Goal: Task Accomplishment & Management: Manage account settings

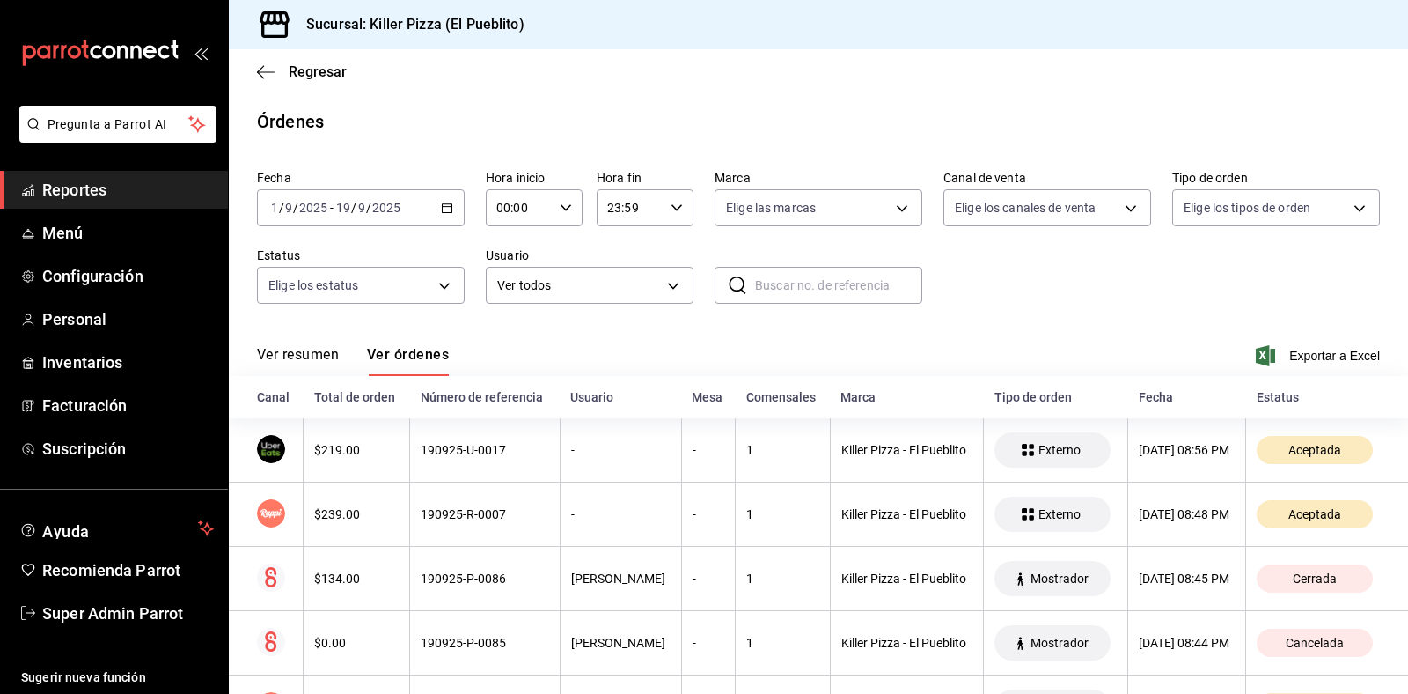
scroll to position [110, 0]
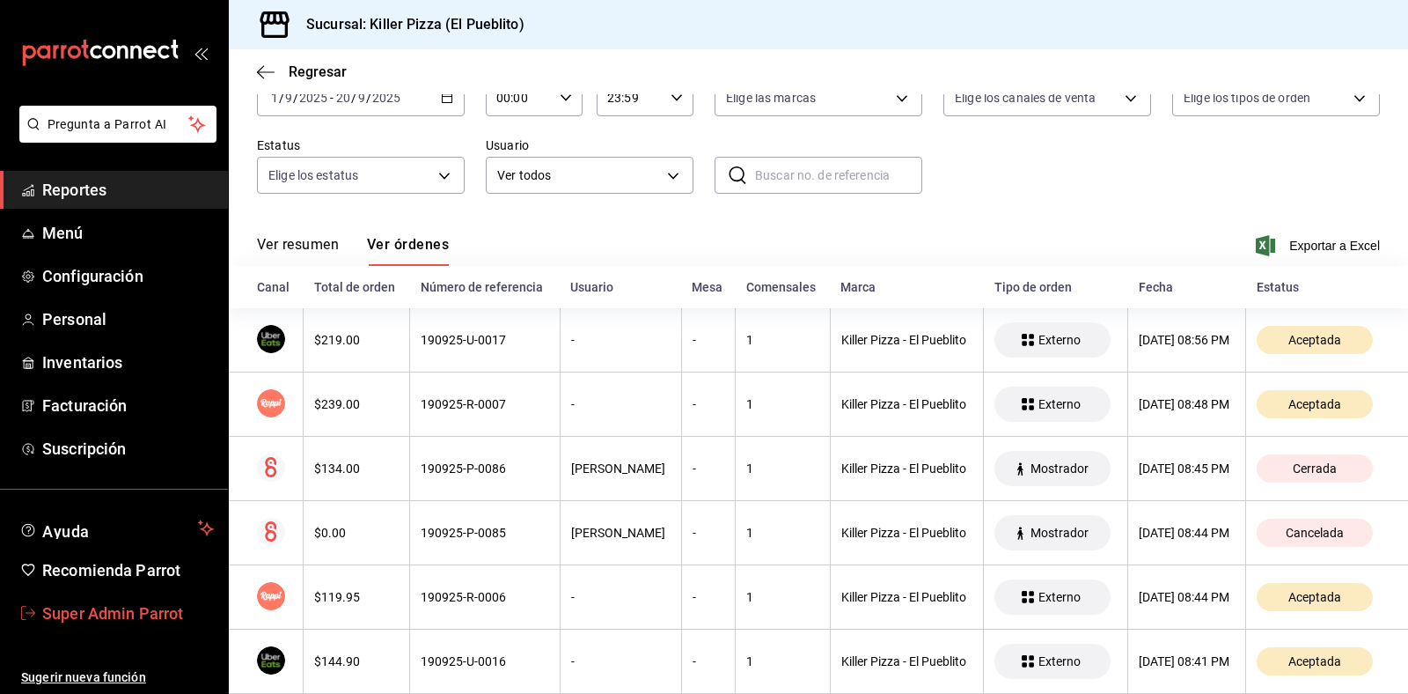
click at [164, 608] on span "Super Admin Parrot" at bounding box center [128, 613] width 172 height 24
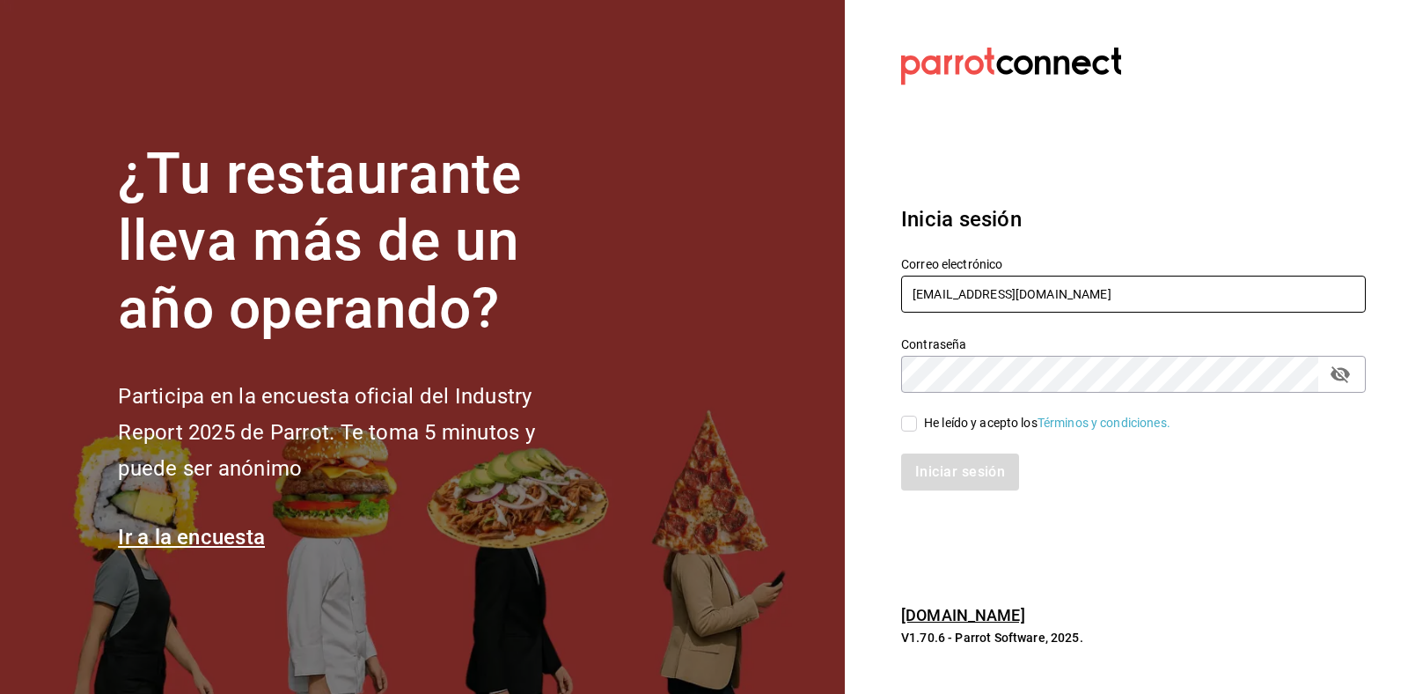
drag, startPoint x: 1026, startPoint y: 301, endPoint x: 878, endPoint y: 304, distance: 148.8
click at [878, 304] on section "Datos incorrectos. Verifica que tu Correo o Contraseña estén bien escritos. Ini…" at bounding box center [1126, 347] width 563 height 694
drag, startPoint x: 1015, startPoint y: 279, endPoint x: 823, endPoint y: 260, distance: 192.9
click at [823, 260] on div "¿Tu restaurante lleva más de un año operando? Participa en la encuesta oficial …" at bounding box center [704, 347] width 1408 height 694
paste input "estaurantelosdoctores@monterrey.com"
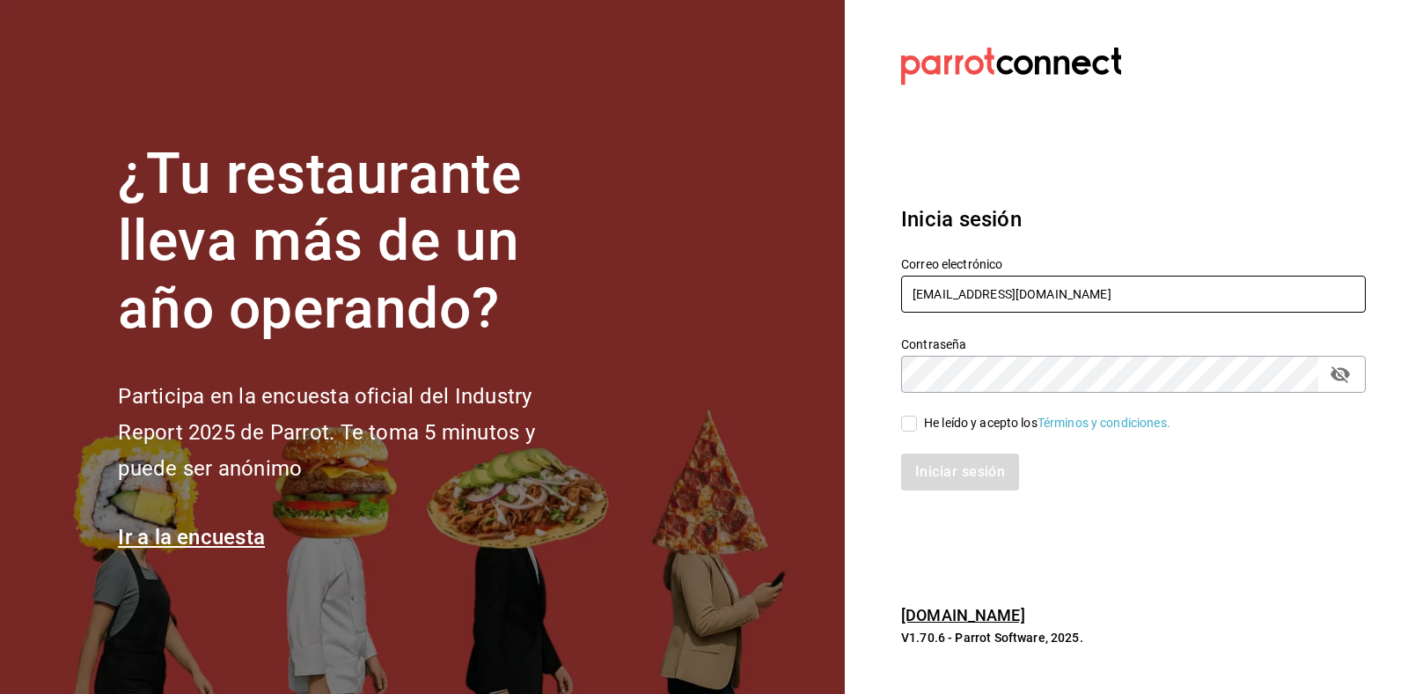
type input "estaurantelosdoctores@monterrey.com"
click at [982, 423] on div "He leído y acepto los Términos y condiciones." at bounding box center [1047, 423] width 246 height 18
click at [917, 423] on input "He leído y acepto los Términos y condiciones." at bounding box center [909, 424] width 16 height 16
checkbox input "true"
click at [952, 468] on button "Iniciar sesión" at bounding box center [961, 471] width 120 height 37
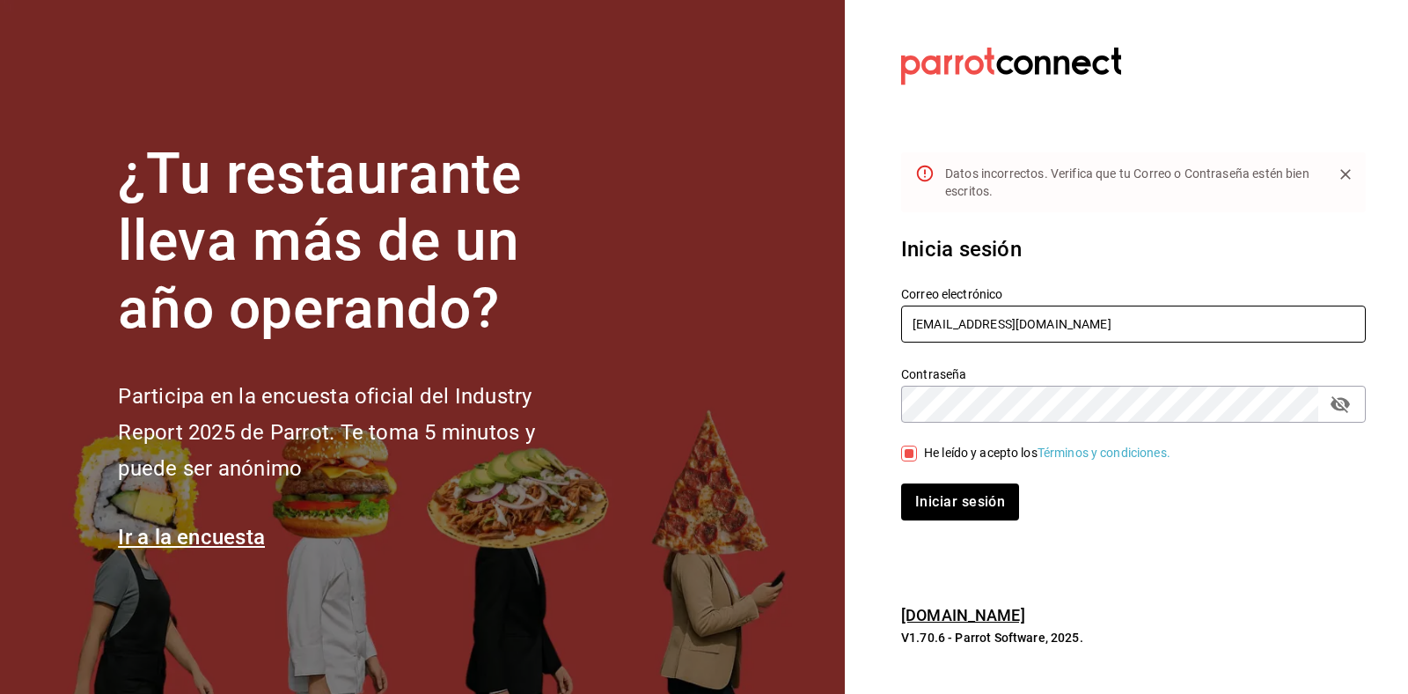
click at [913, 313] on input "estaurantelosdoctores@monterrey.com" at bounding box center [1133, 323] width 465 height 37
type input "restaurantelosdoctores@monterrey.com"
click at [977, 511] on button "Iniciar sesión" at bounding box center [961, 501] width 120 height 37
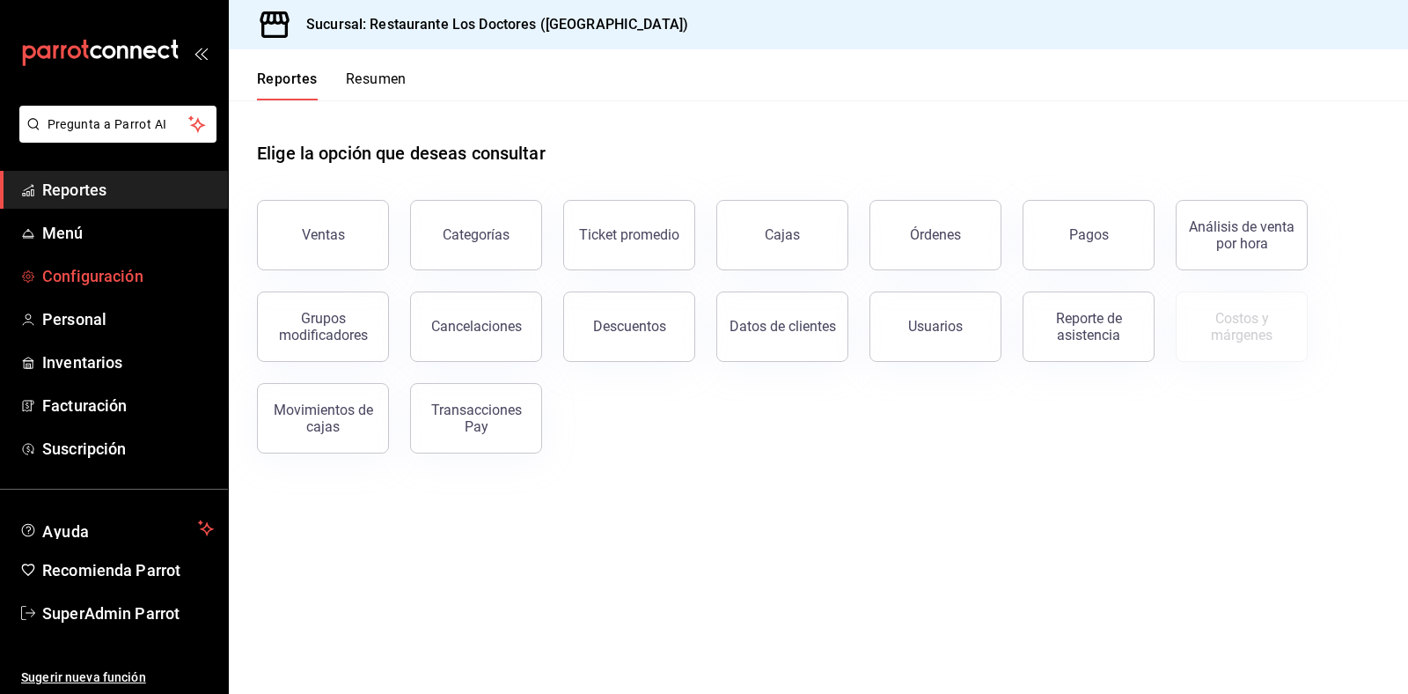
click at [55, 264] on span "Configuración" at bounding box center [128, 276] width 172 height 24
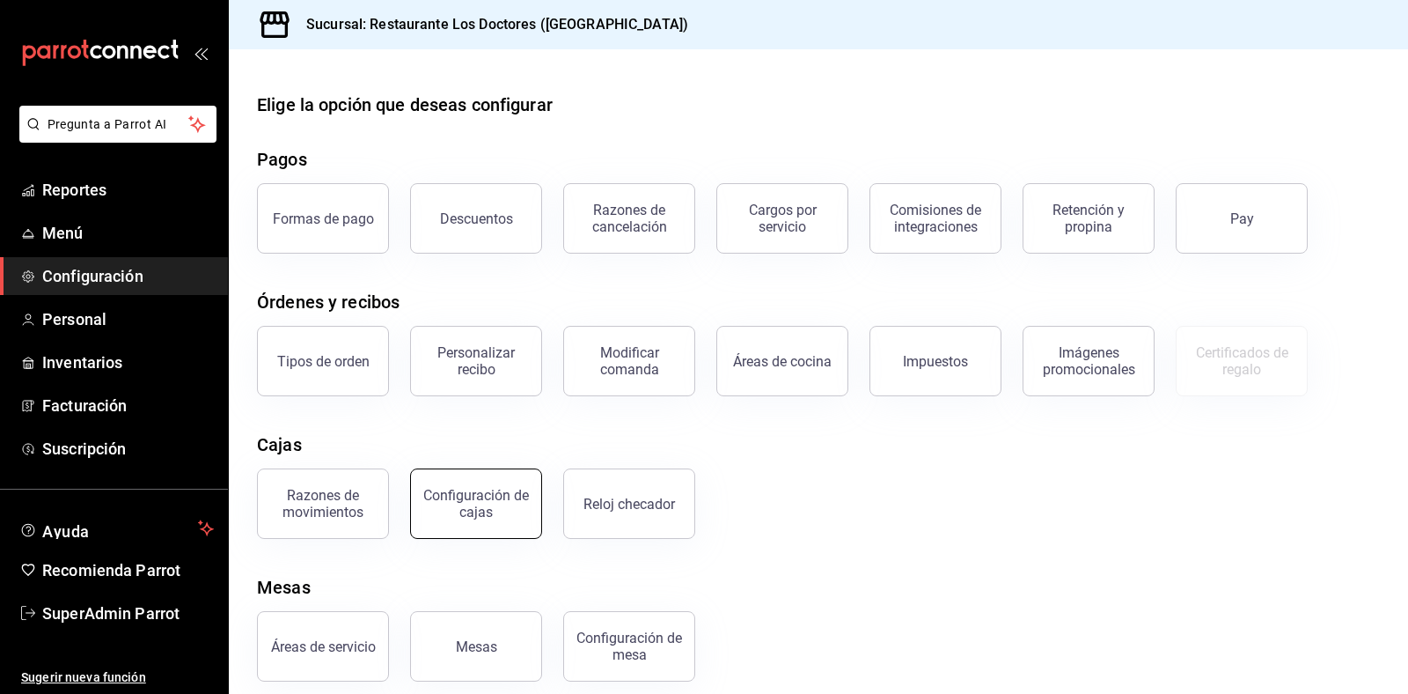
scroll to position [15, 0]
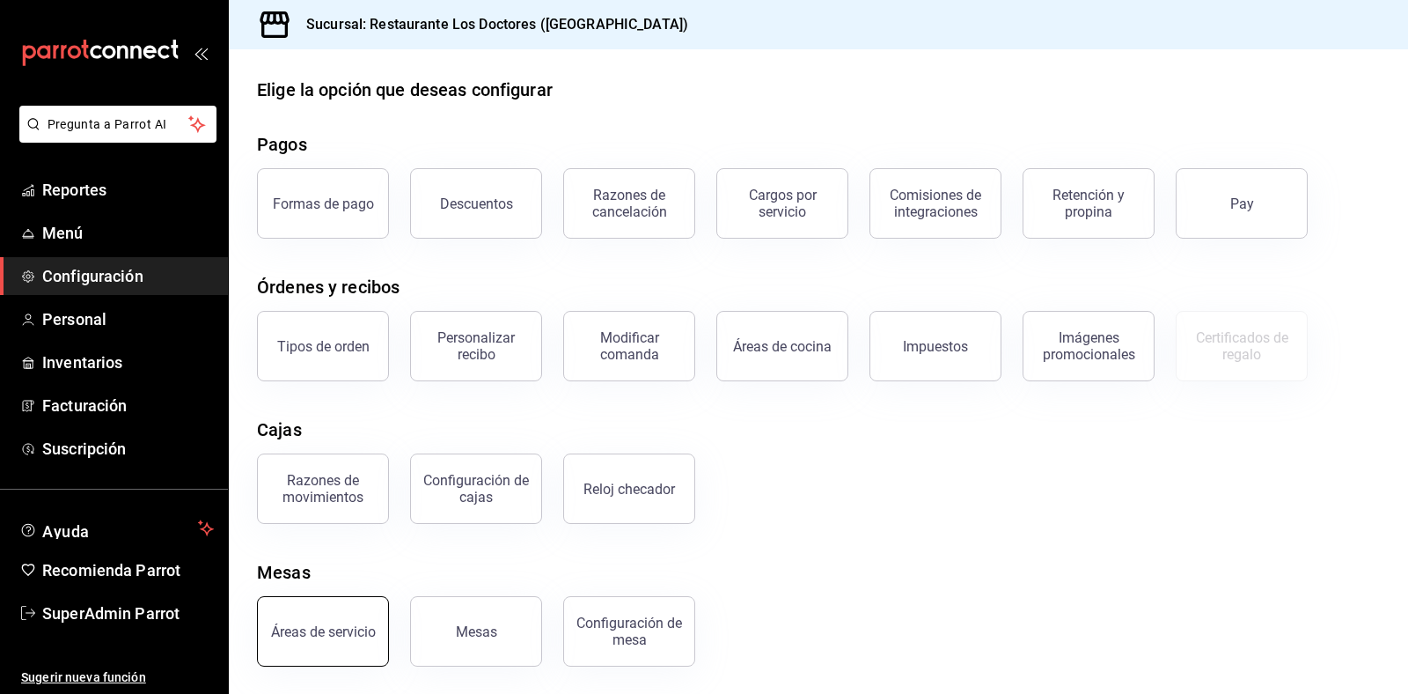
click at [331, 627] on div "Áreas de servicio" at bounding box center [323, 631] width 105 height 17
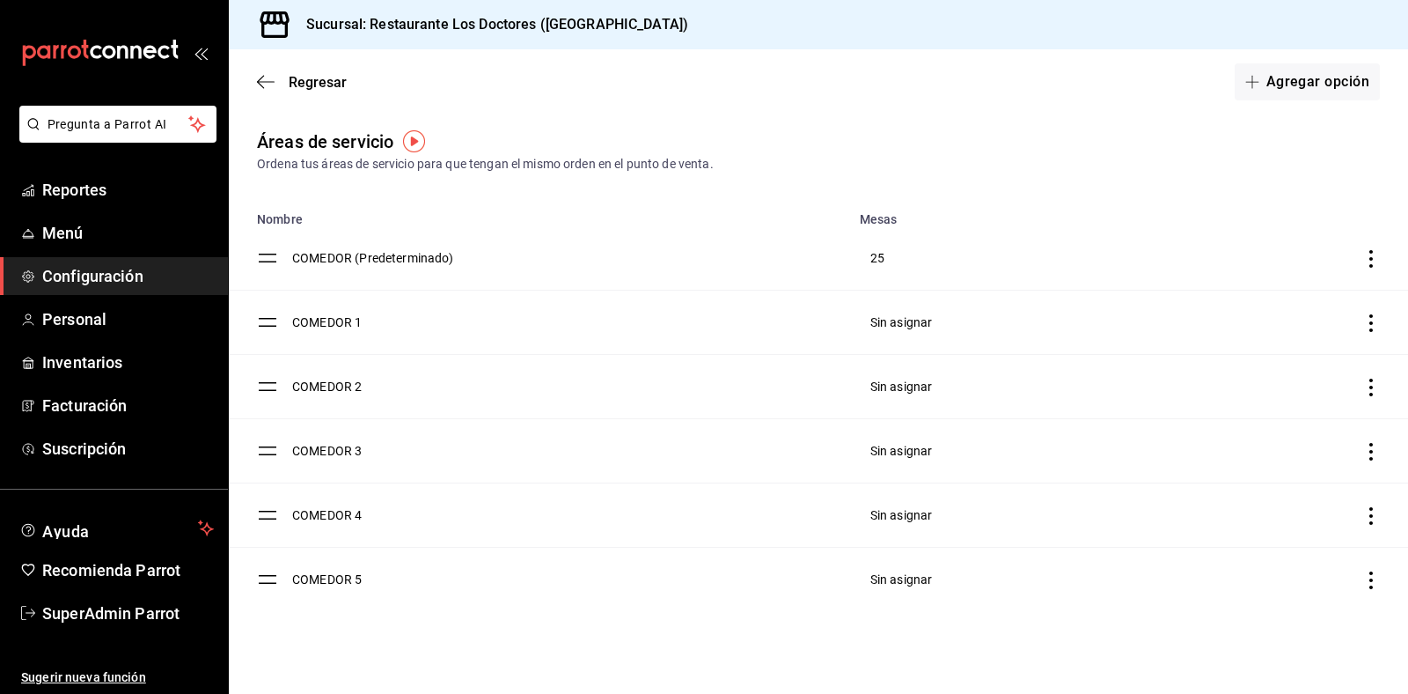
click at [1373, 331] on icon "discountsTable" at bounding box center [1372, 323] width 4 height 18
click at [1272, 368] on li "Eliminar" at bounding box center [1277, 368] width 208 height 49
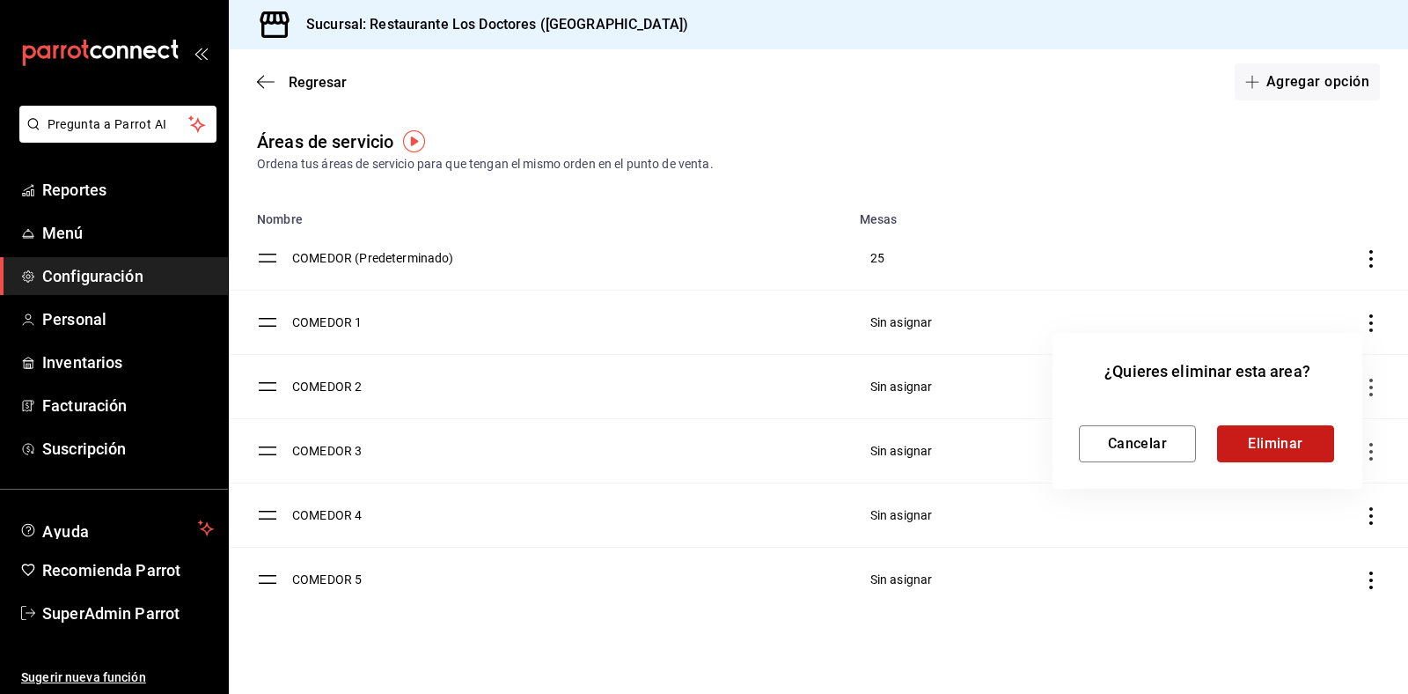
click at [1256, 453] on button "Eliminar" at bounding box center [1275, 443] width 117 height 37
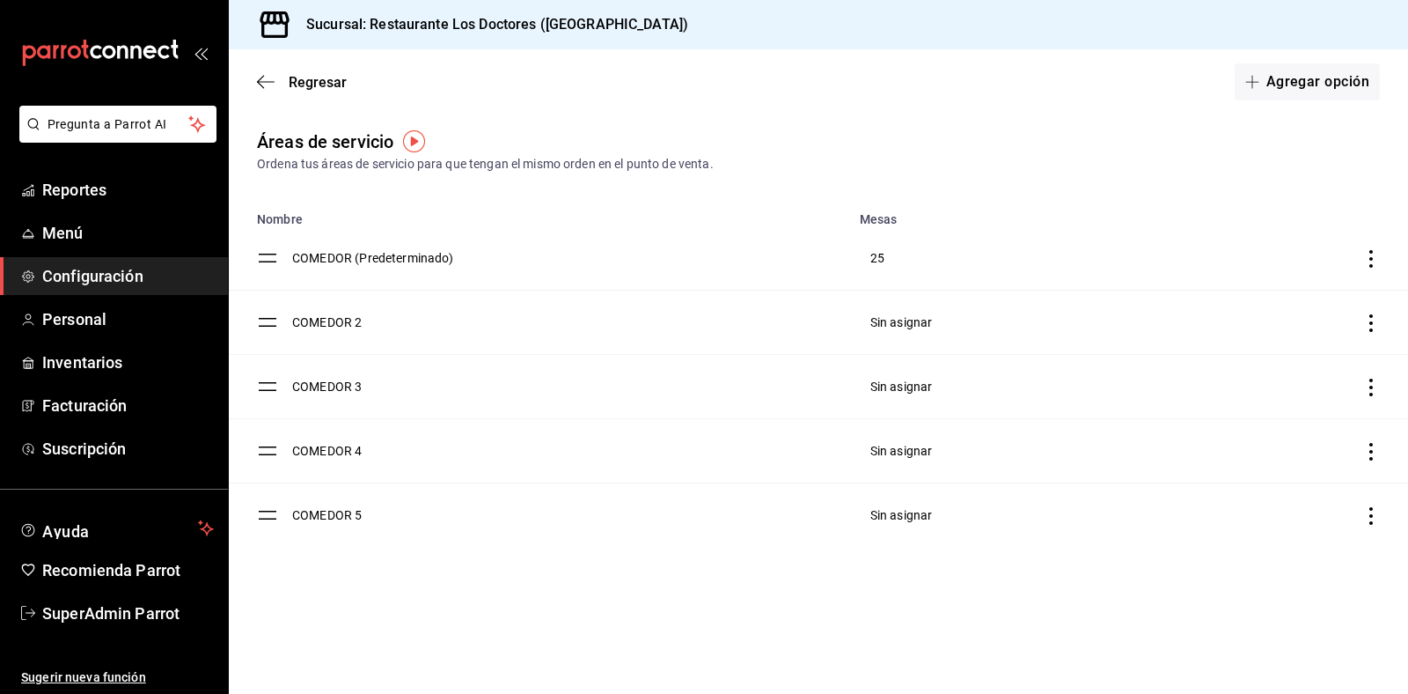
click at [1365, 396] on icon "discountsTable" at bounding box center [1372, 388] width 18 height 18
click at [1317, 429] on li "Eliminar" at bounding box center [1277, 432] width 208 height 49
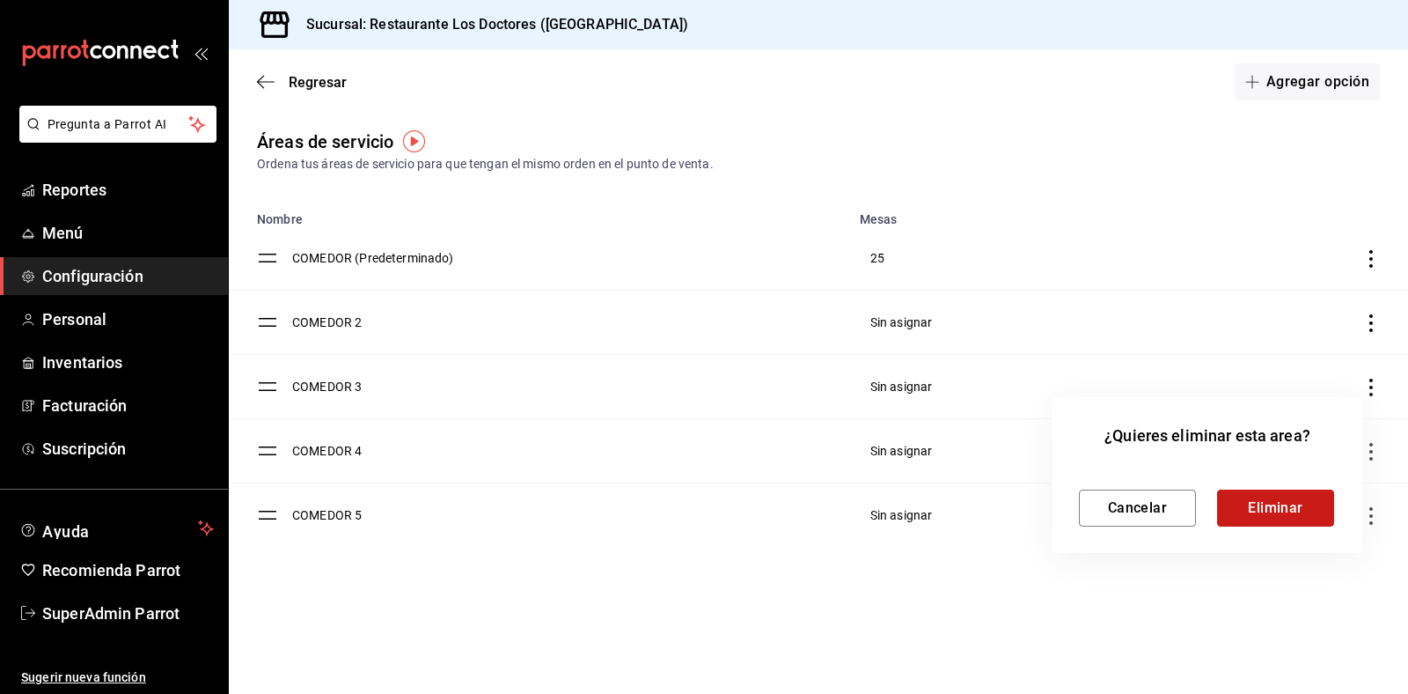
click at [1275, 499] on button "Eliminar" at bounding box center [1275, 507] width 117 height 37
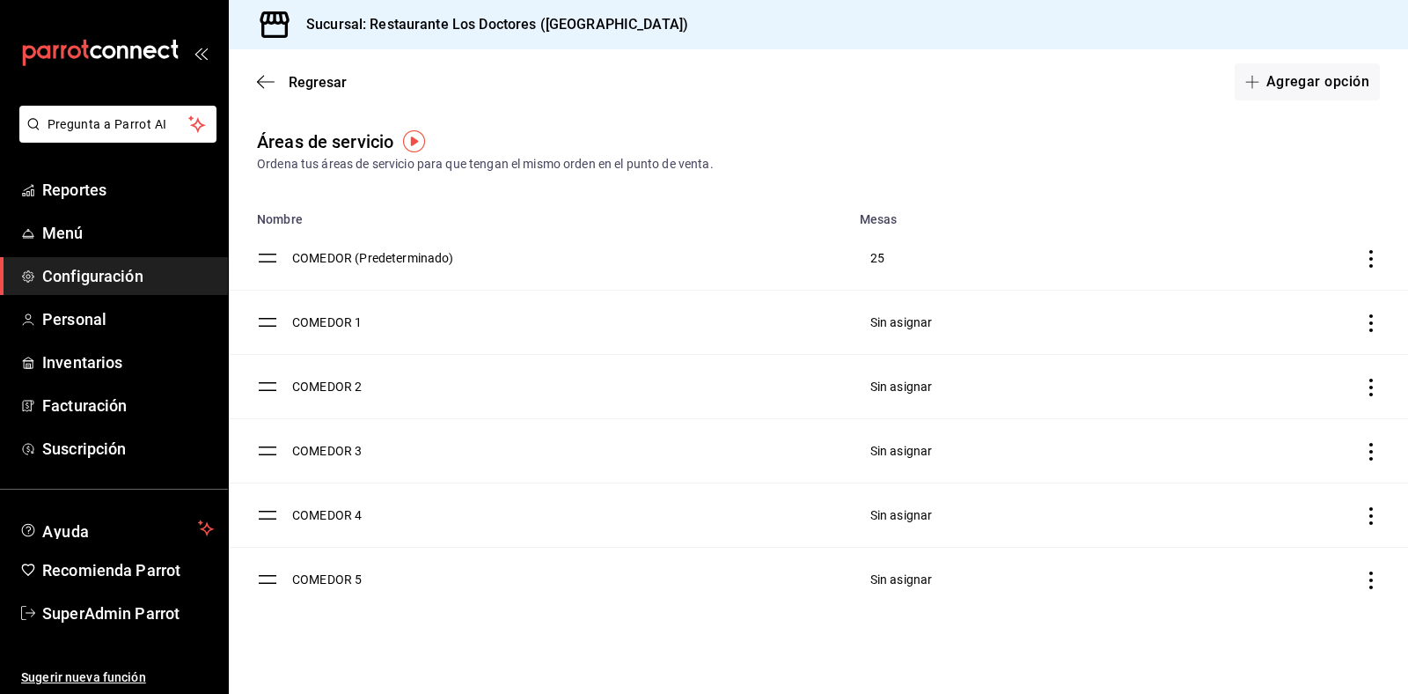
click at [944, 26] on div "Sucursal: Restaurante Los Doctores ([GEOGRAPHIC_DATA])" at bounding box center [819, 24] width 1180 height 49
click at [299, 390] on td "COMEDOR 2" at bounding box center [570, 387] width 557 height 64
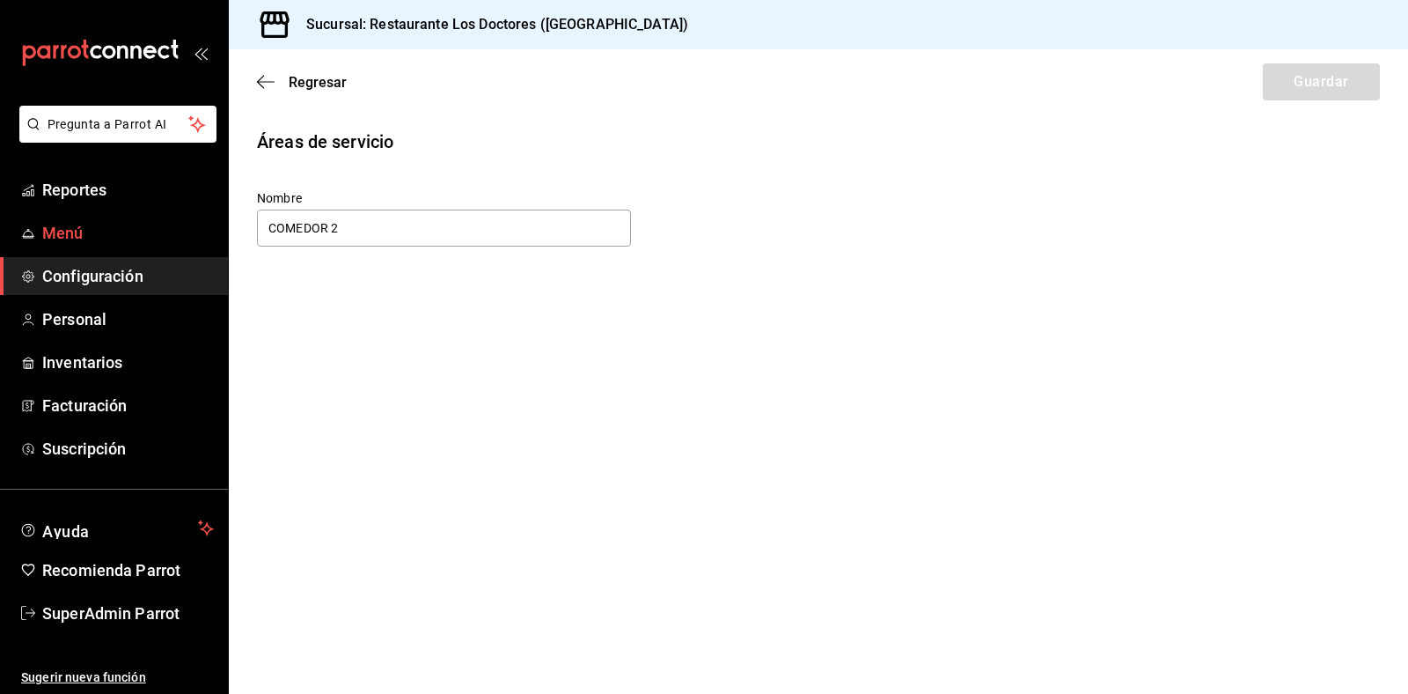
drag, startPoint x: 355, startPoint y: 227, endPoint x: 172, endPoint y: 249, distance: 184.4
click at [172, 249] on div "Pregunta a Parrot AI Reportes Menú Configuración Personal Inventarios Facturaci…" at bounding box center [704, 347] width 1408 height 694
click at [1348, 80] on button "Guardar" at bounding box center [1321, 81] width 117 height 37
click at [331, 86] on span "Regresar" at bounding box center [318, 82] width 58 height 17
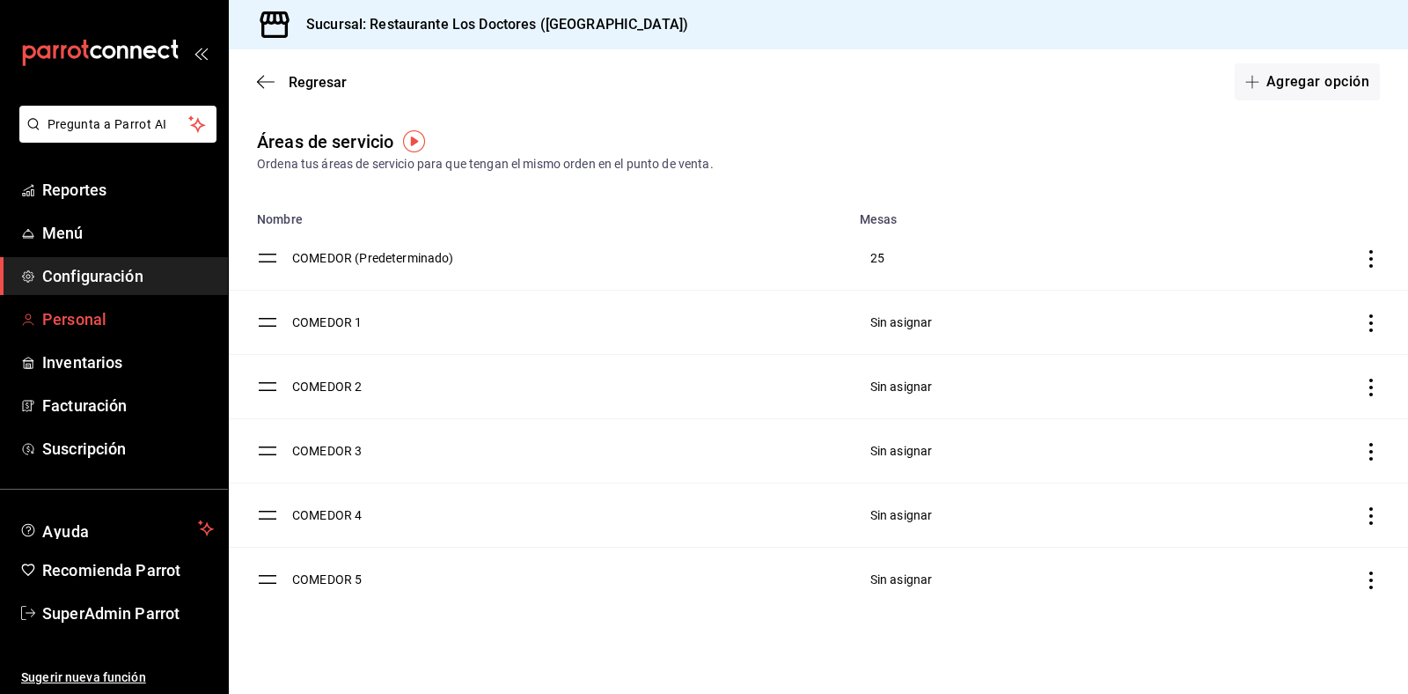
click at [58, 321] on span "Personal" at bounding box center [128, 319] width 172 height 24
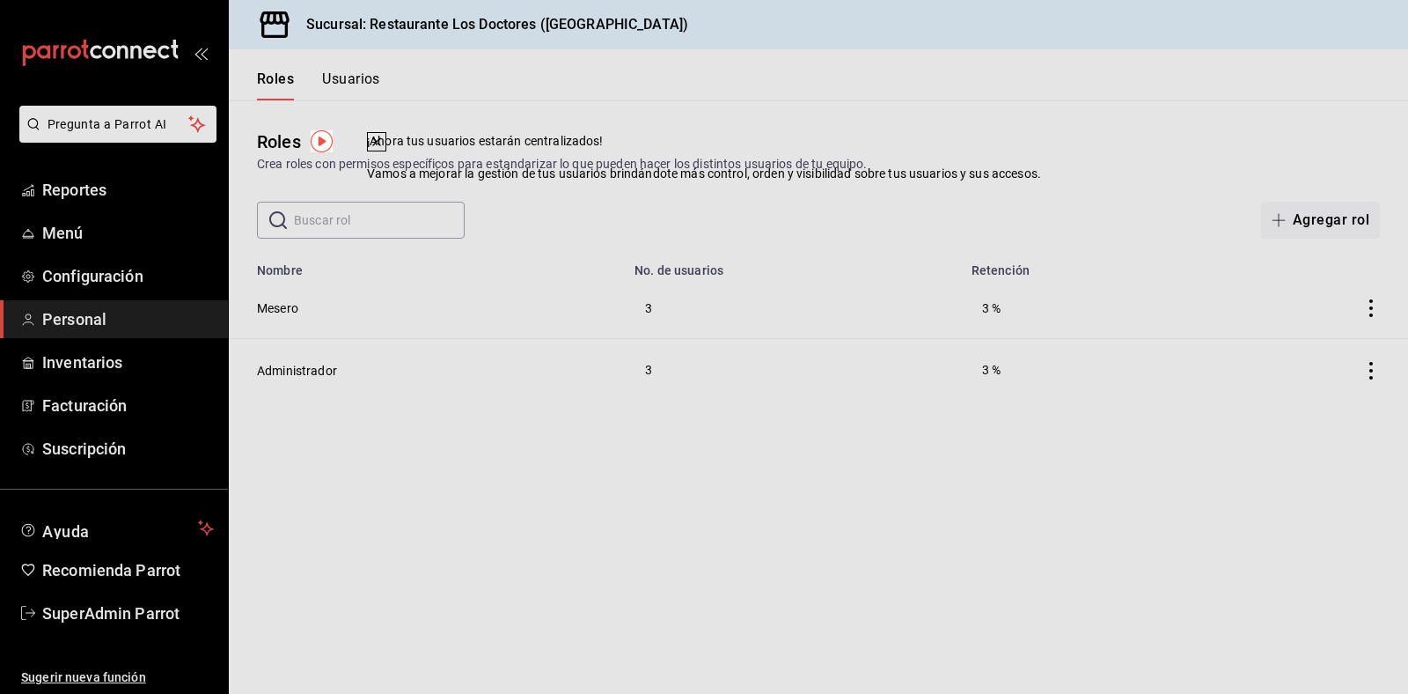
click at [68, 188] on div "¡Ahora tus usuarios estarán centralizados! Vamos a mejorar la gestión de tus us…" at bounding box center [704, 347] width 1408 height 694
click at [384, 149] on icon at bounding box center [377, 142] width 14 height 14
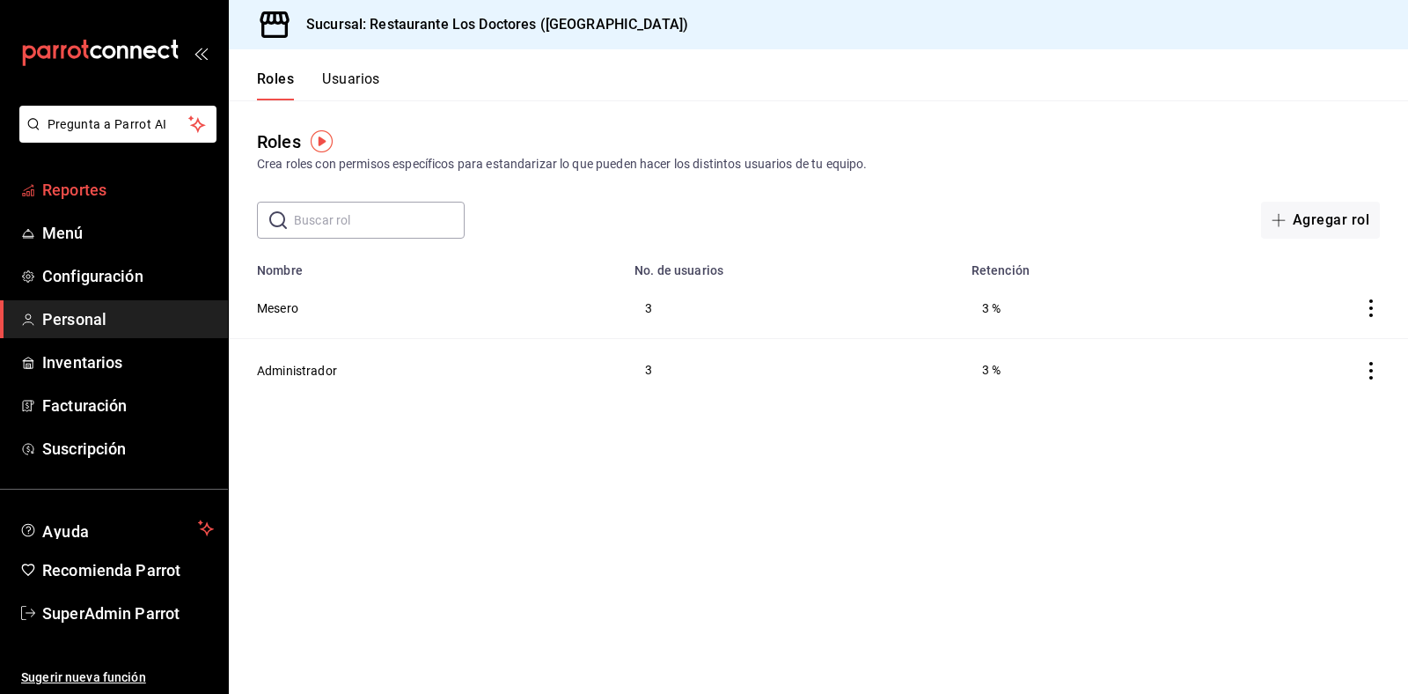
click at [77, 190] on span "Reportes" at bounding box center [128, 190] width 172 height 24
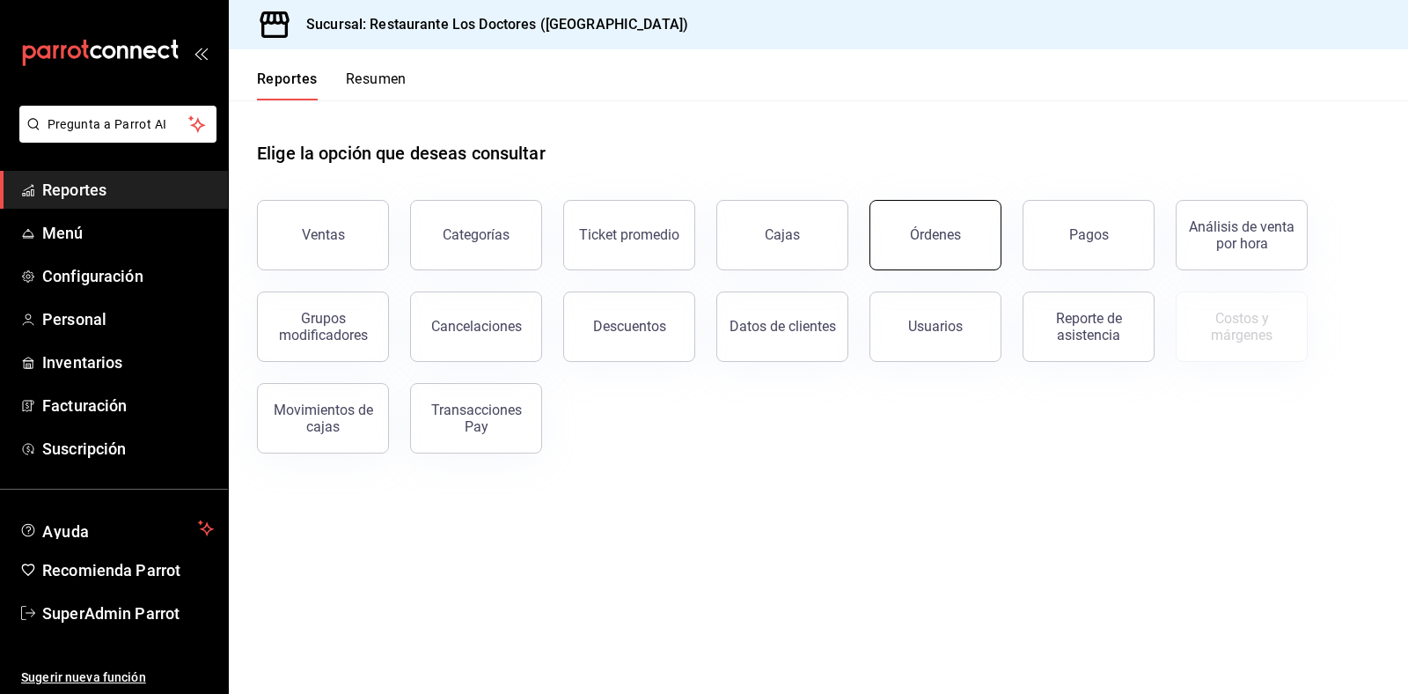
click at [921, 244] on button "Órdenes" at bounding box center [936, 235] width 132 height 70
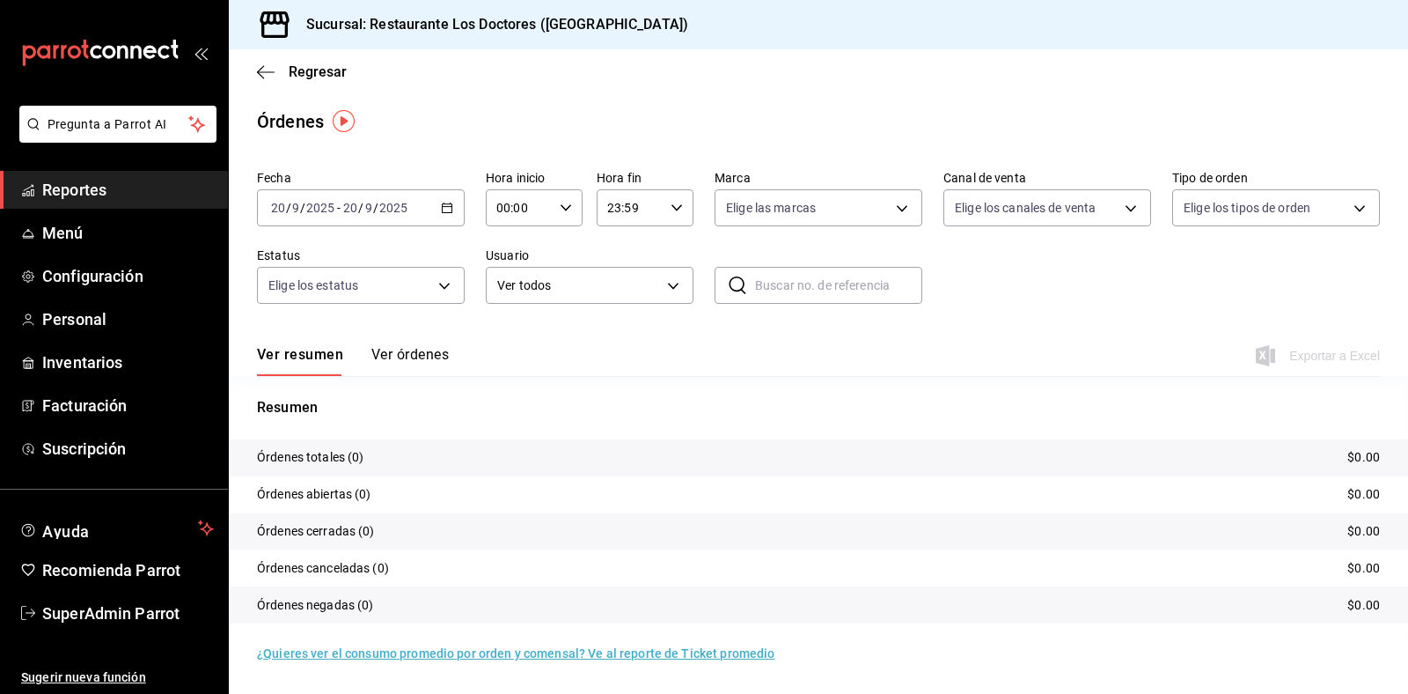
click at [431, 217] on div "2025-09-20 20 / 9 / 2025 - 2025-09-20 20 / 9 / 2025" at bounding box center [361, 207] width 208 height 37
click at [326, 428] on span "Año actual" at bounding box center [340, 419] width 136 height 18
click at [1335, 362] on span "Exportar a Excel" at bounding box center [1320, 355] width 121 height 21
click at [93, 282] on span "Configuración" at bounding box center [128, 276] width 172 height 24
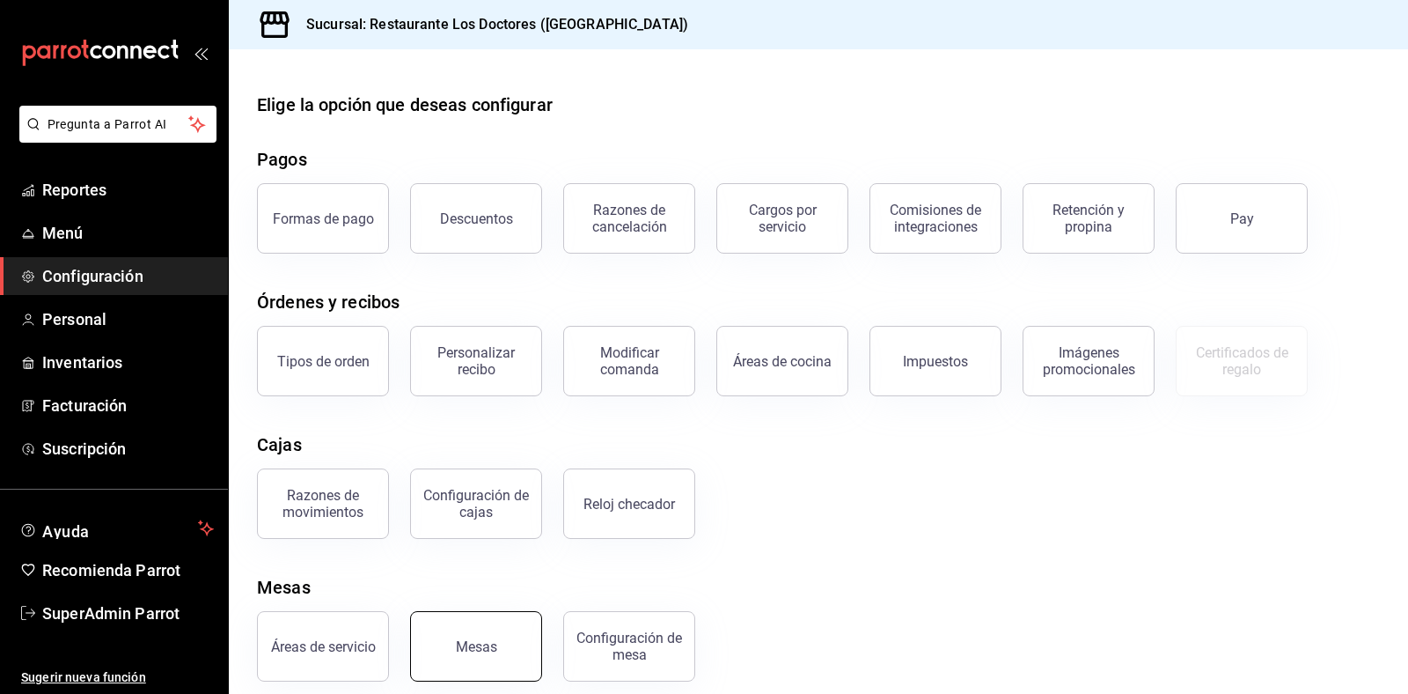
click at [499, 666] on button "Mesas" at bounding box center [476, 646] width 132 height 70
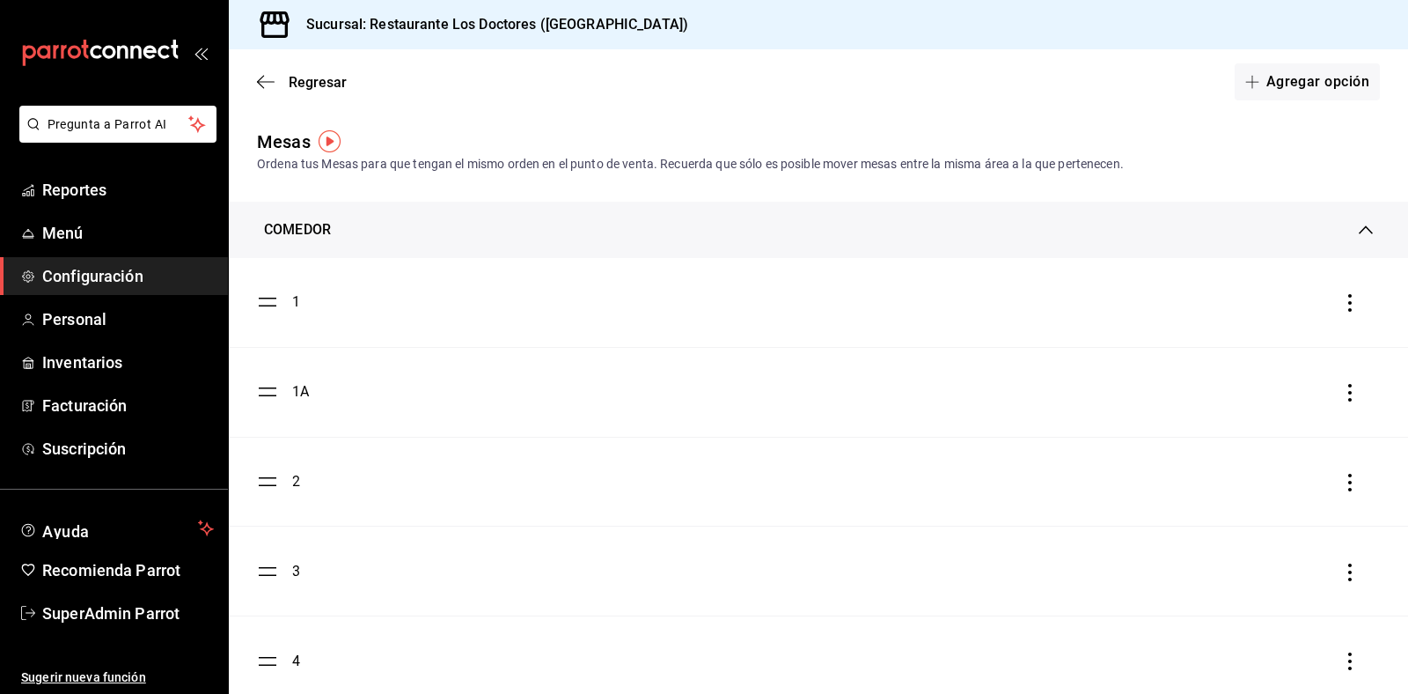
click at [438, 223] on div "COMEDOR" at bounding box center [811, 229] width 1095 height 21
click at [301, 85] on span "Regresar" at bounding box center [318, 82] width 58 height 17
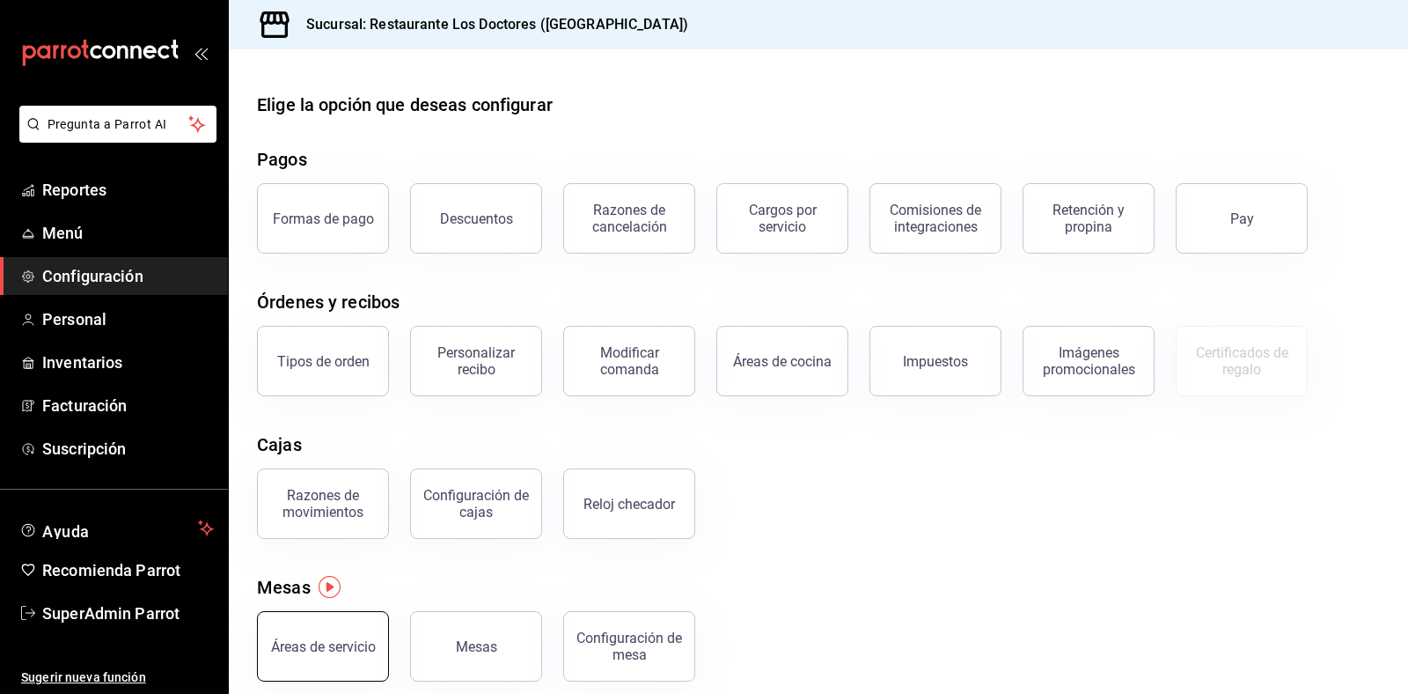
click at [358, 657] on button "Áreas de servicio" at bounding box center [323, 646] width 132 height 70
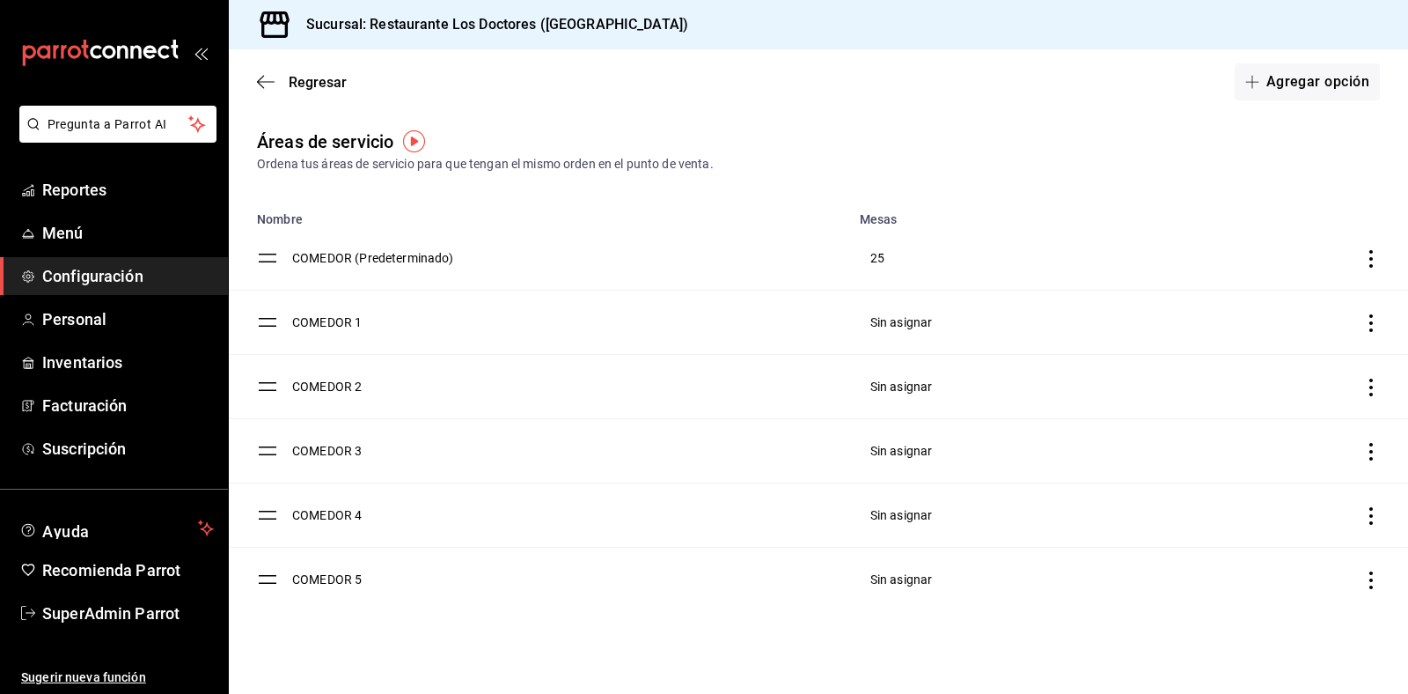
click at [1363, 327] on icon "discountsTable" at bounding box center [1372, 323] width 18 height 18
click at [1298, 380] on li "Eliminar" at bounding box center [1277, 368] width 208 height 49
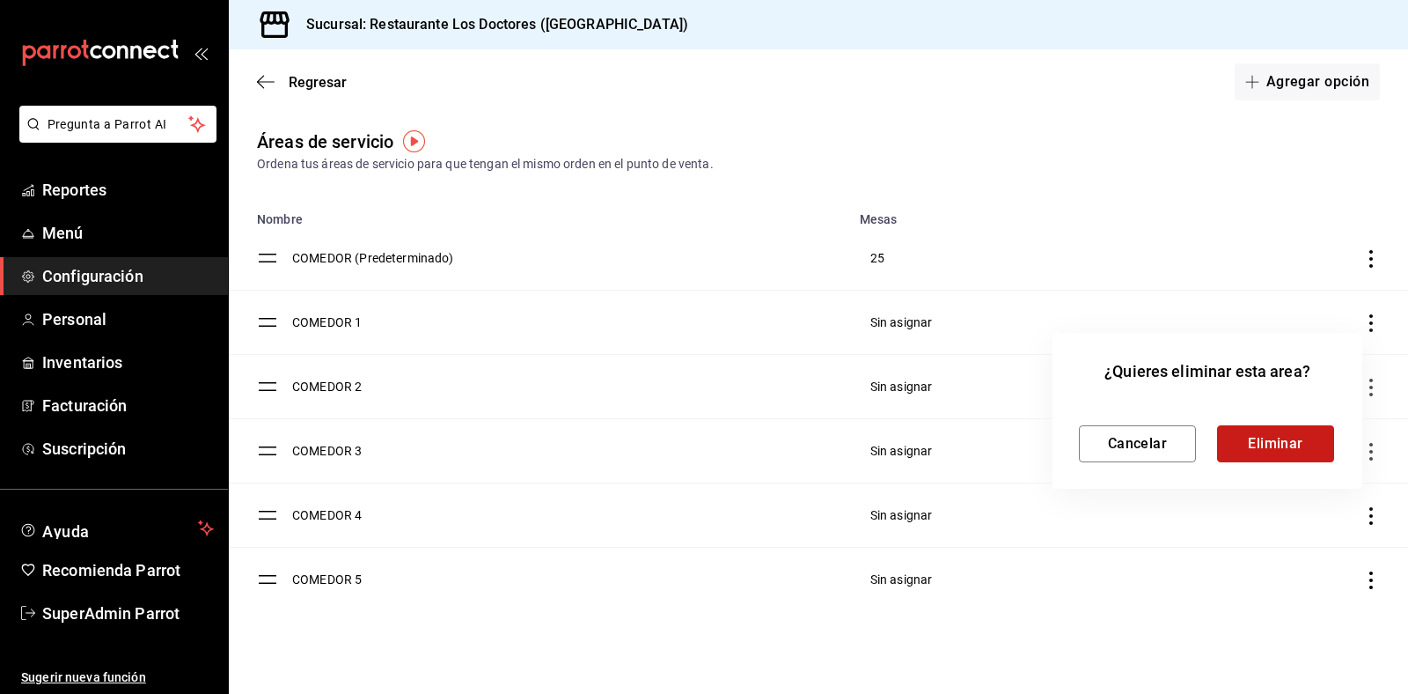
click at [1275, 441] on button "Eliminar" at bounding box center [1275, 443] width 117 height 37
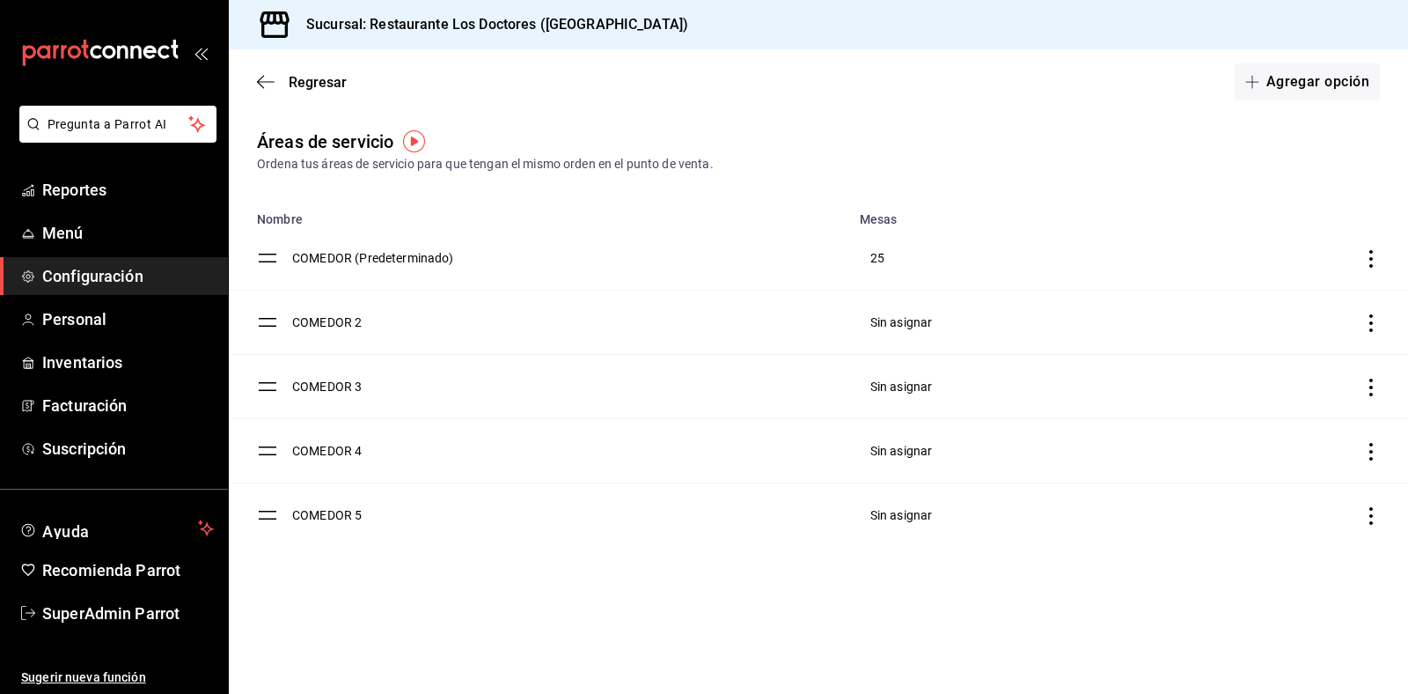
click at [1375, 323] on icon "discountsTable" at bounding box center [1372, 323] width 18 height 18
click at [1313, 377] on li "Eliminar" at bounding box center [1277, 368] width 208 height 49
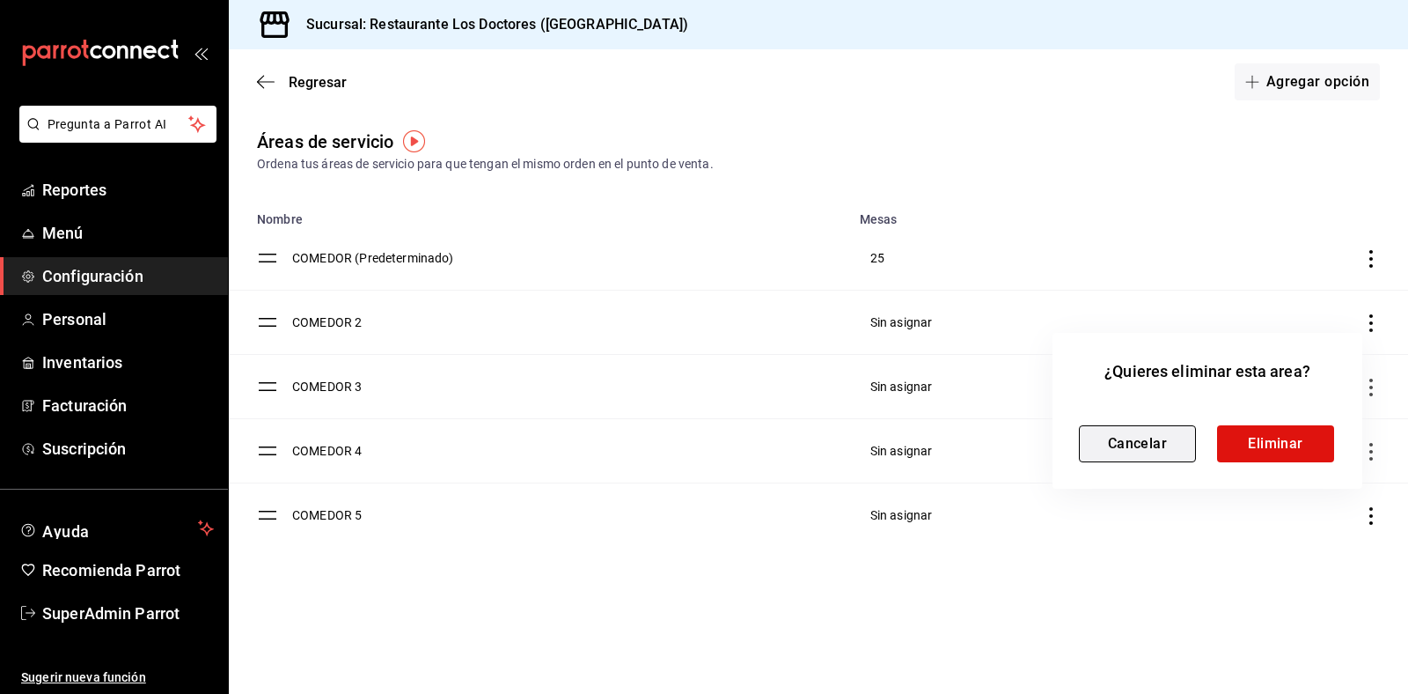
click at [1169, 438] on button "Cancelar" at bounding box center [1137, 443] width 117 height 37
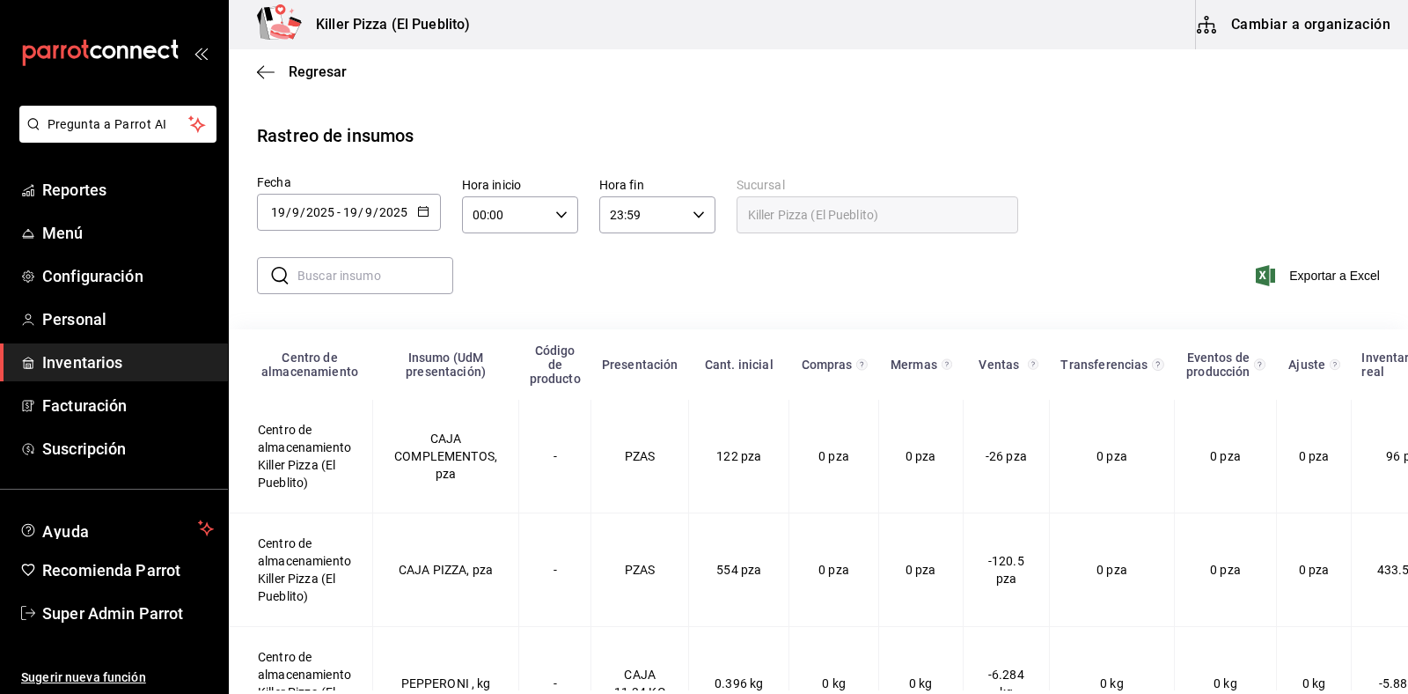
scroll to position [231, 0]
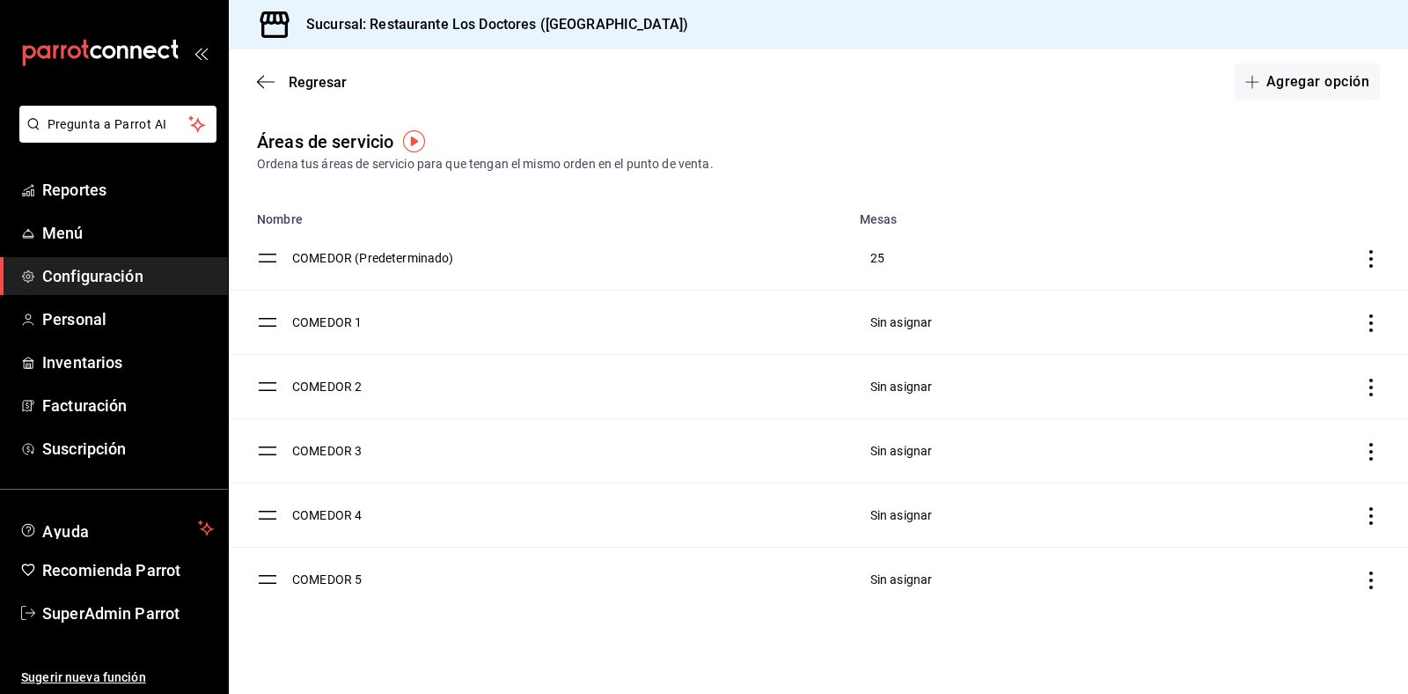
click at [1378, 319] on icon "discountsTable" at bounding box center [1372, 323] width 18 height 18
click at [1285, 362] on li "Eliminar" at bounding box center [1277, 368] width 208 height 49
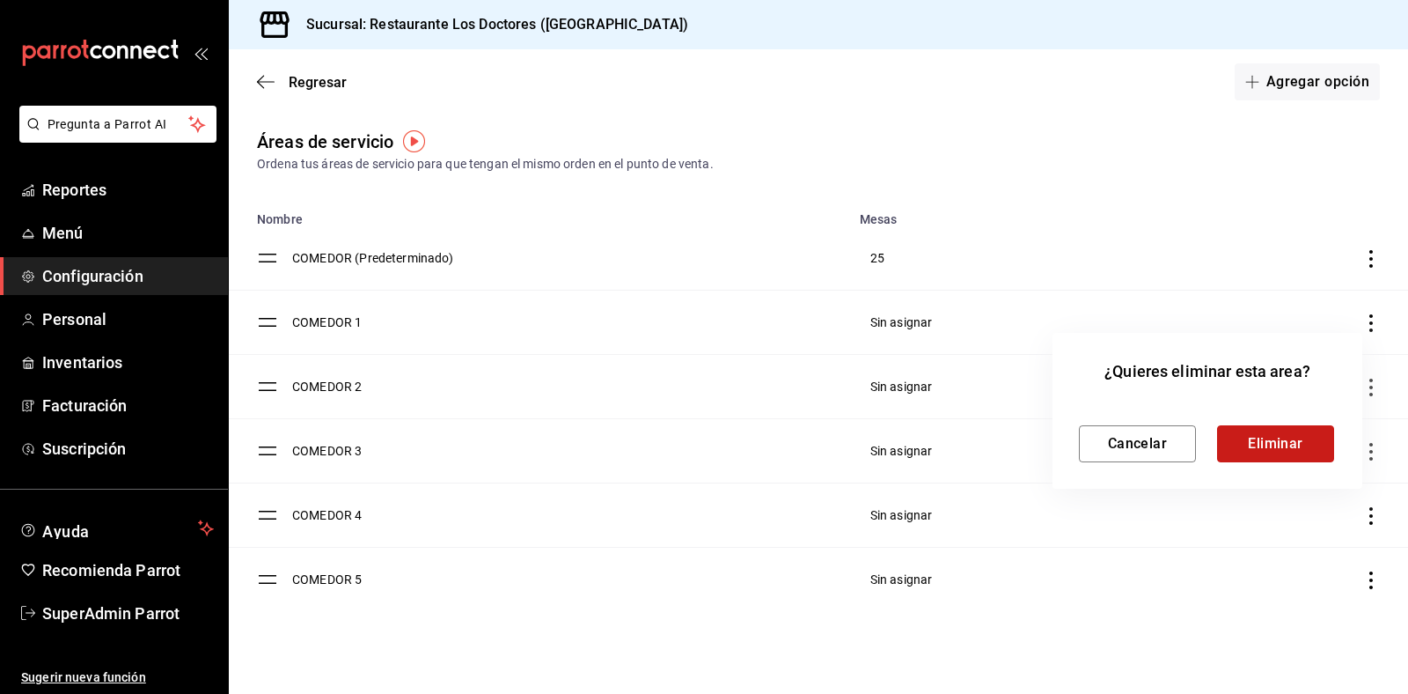
click at [1259, 437] on button "Eliminar" at bounding box center [1275, 443] width 117 height 37
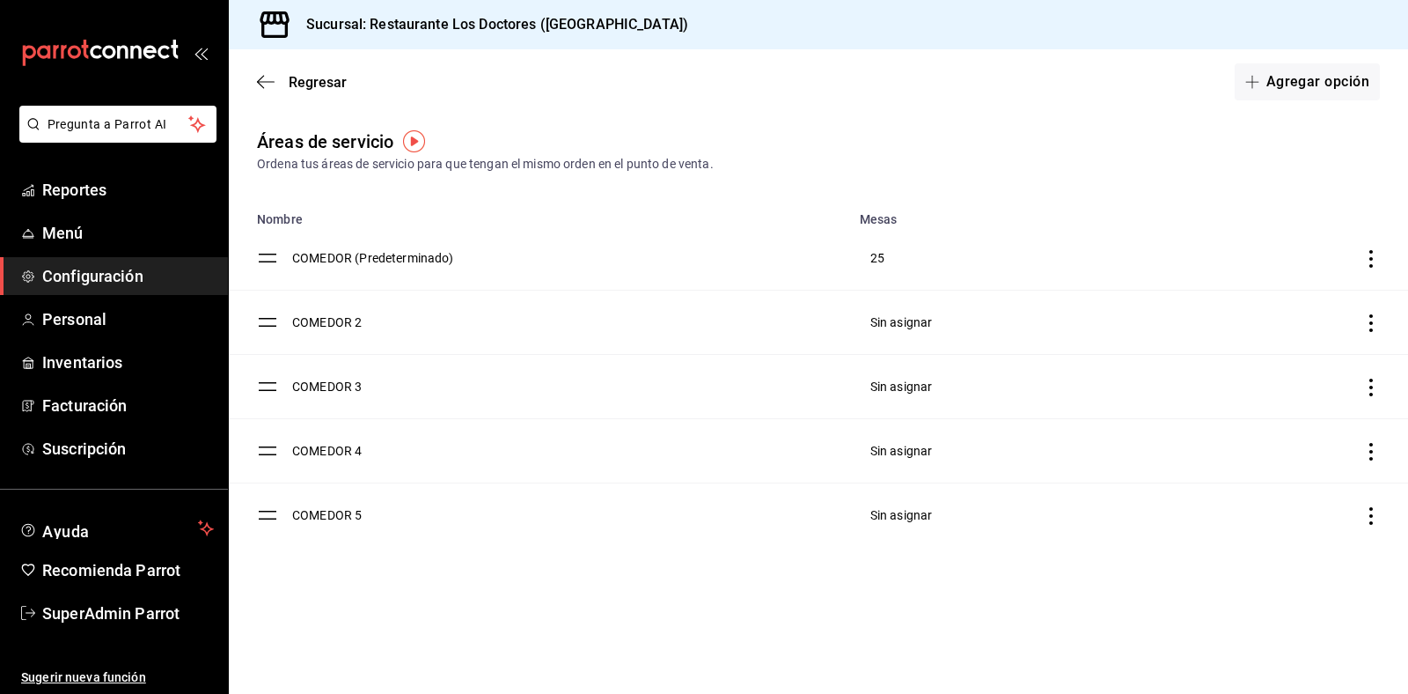
click at [1373, 326] on icon "discountsTable" at bounding box center [1372, 323] width 18 height 18
click at [1297, 368] on li "Eliminar" at bounding box center [1277, 368] width 208 height 49
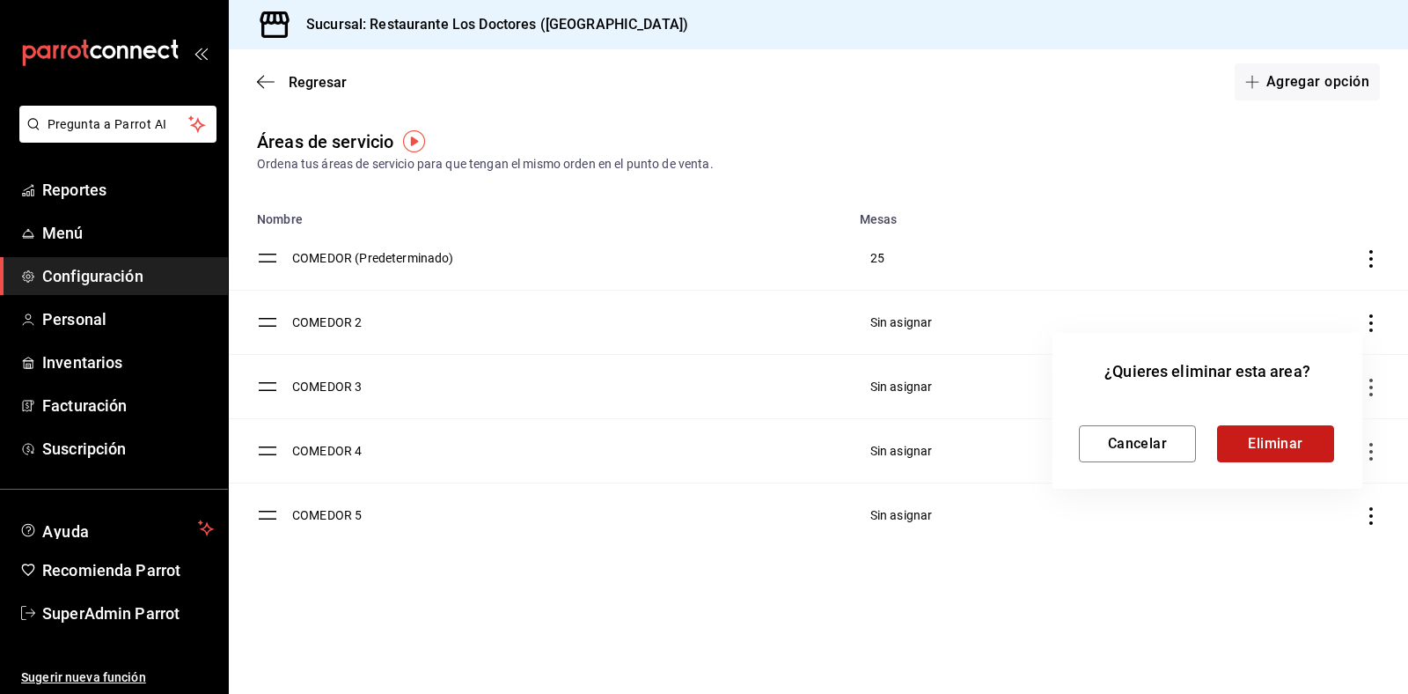
click at [1247, 450] on button "Eliminar" at bounding box center [1275, 443] width 117 height 37
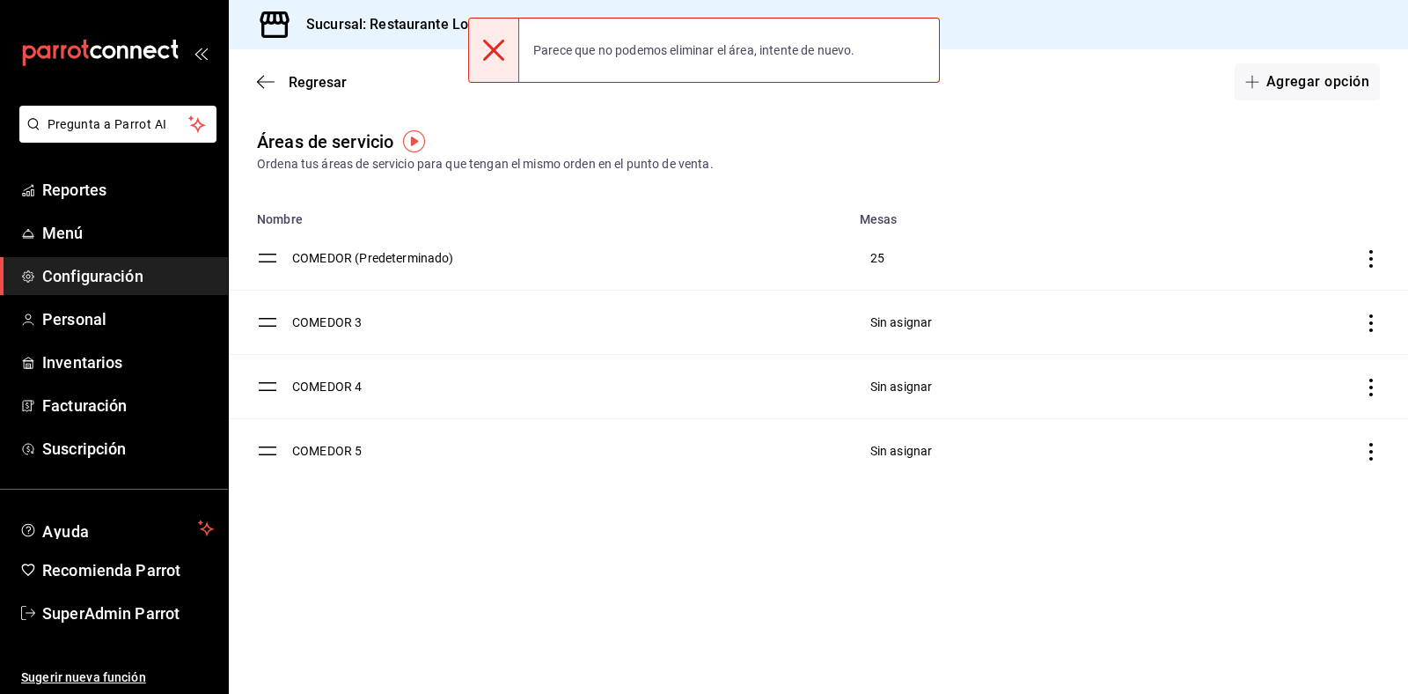
click at [1387, 321] on td "discountsTable" at bounding box center [1268, 323] width 279 height 64
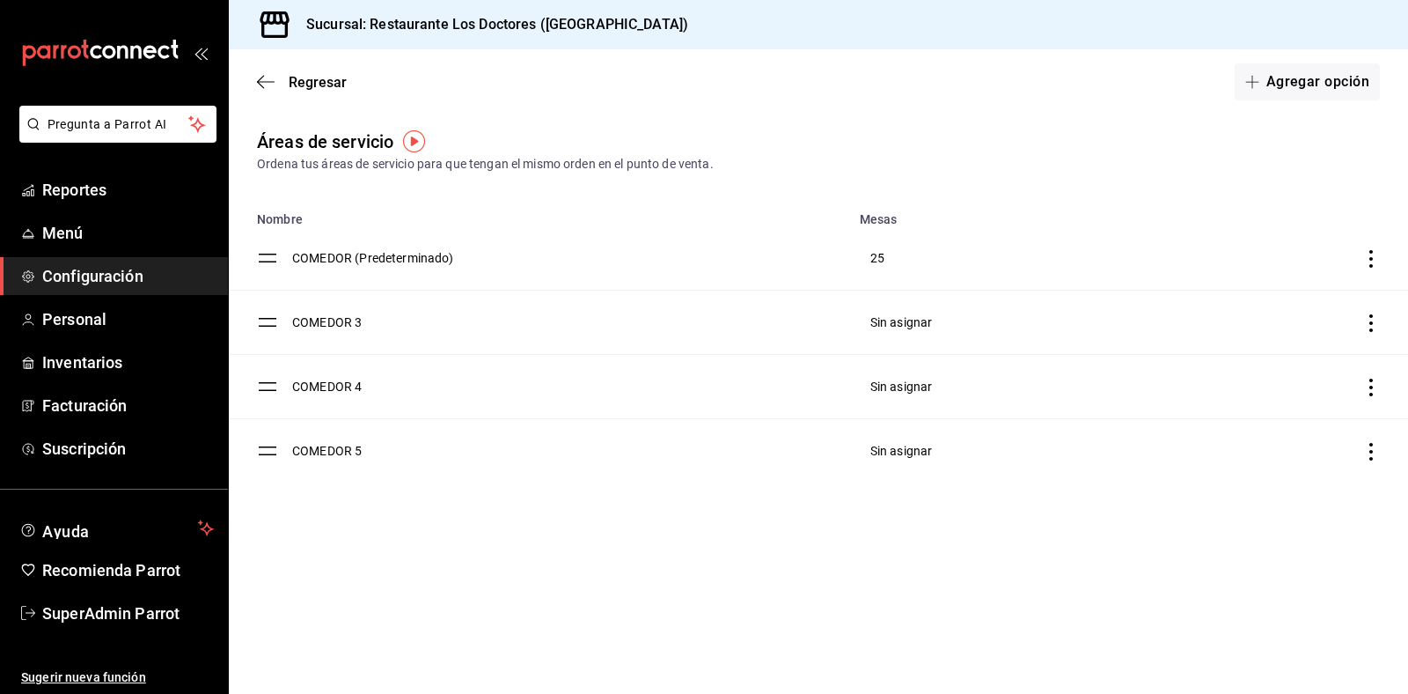
click at [1376, 326] on icon "discountsTable" at bounding box center [1372, 323] width 18 height 18
click at [1326, 358] on li "Eliminar" at bounding box center [1277, 368] width 208 height 49
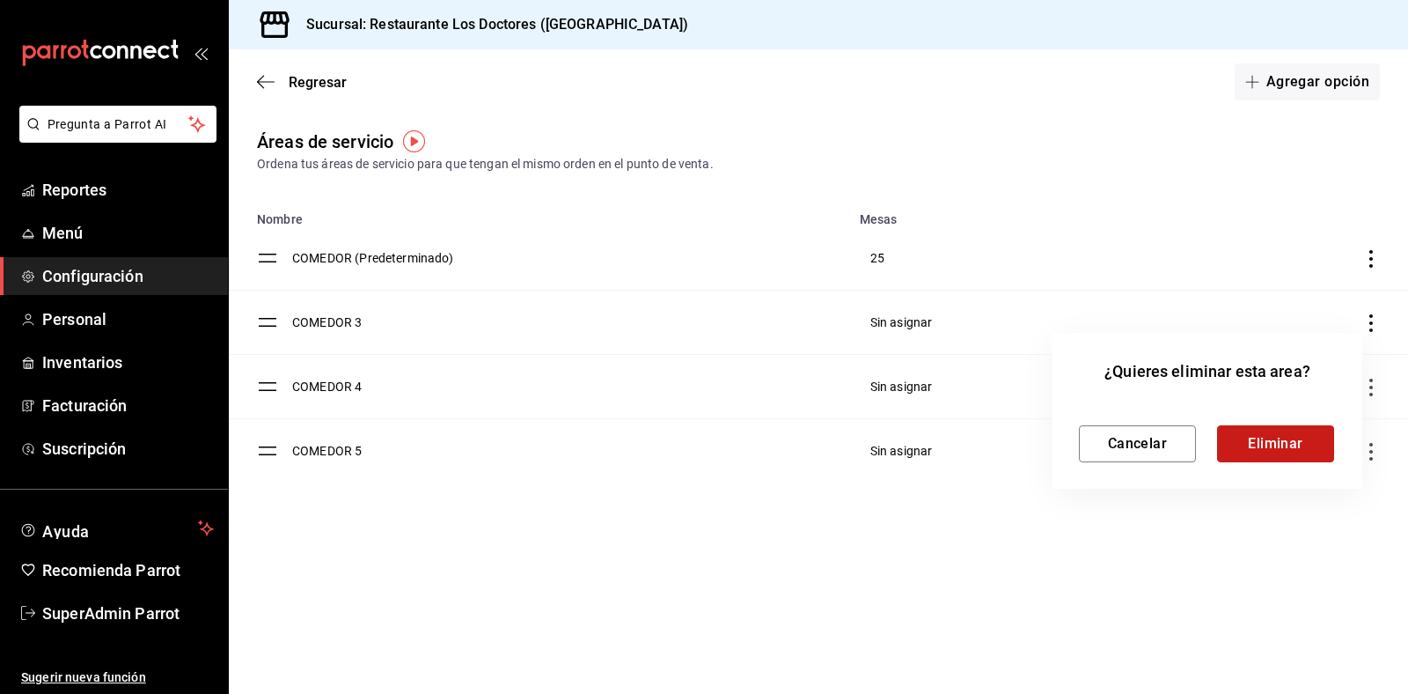
click at [1230, 460] on button "Eliminar" at bounding box center [1275, 443] width 117 height 37
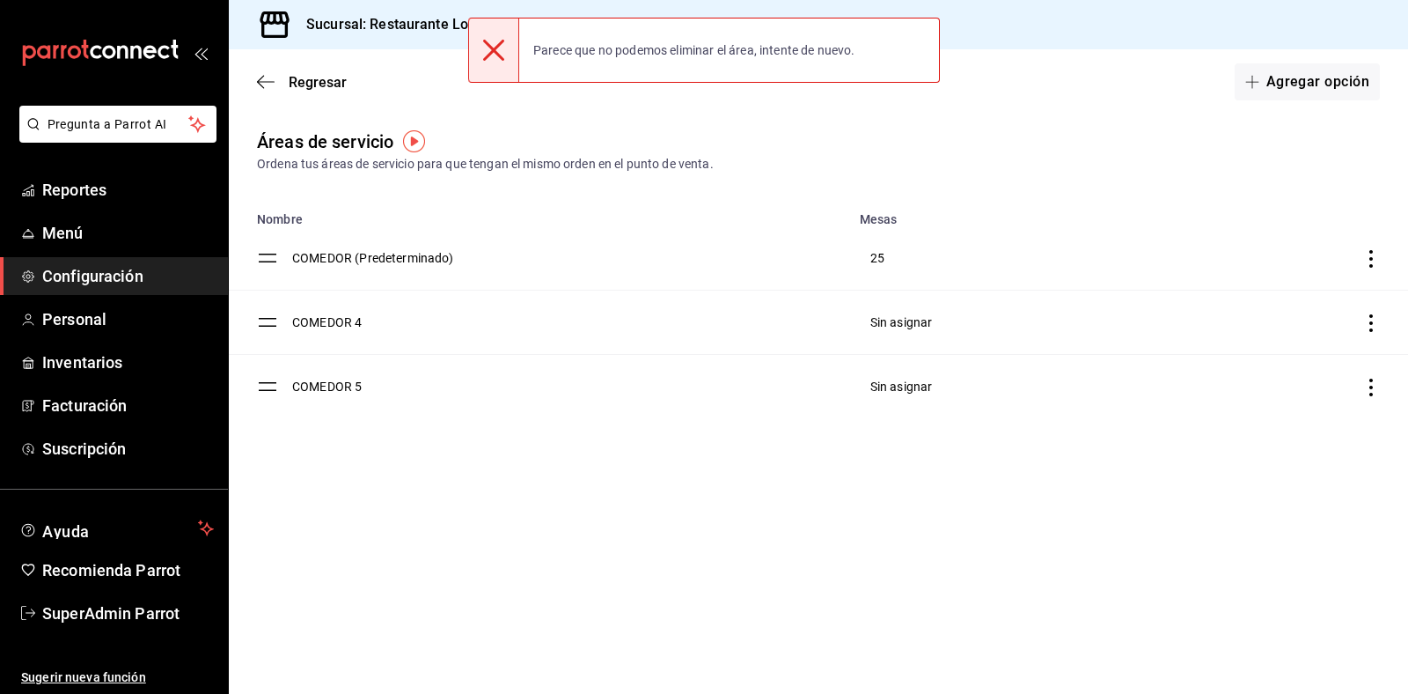
click at [1373, 381] on icon "discountsTable" at bounding box center [1372, 388] width 18 height 18
click at [1313, 427] on li "Eliminar" at bounding box center [1277, 432] width 208 height 49
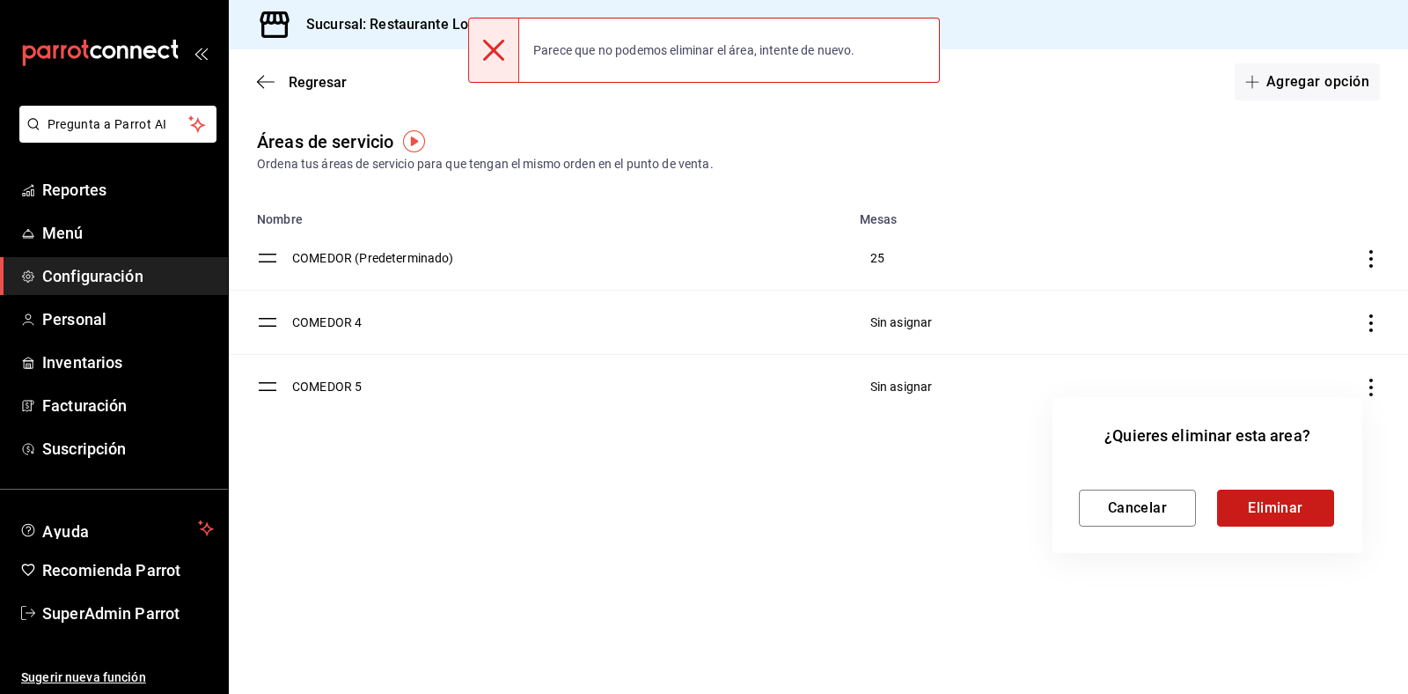
click at [1247, 504] on button "Eliminar" at bounding box center [1275, 507] width 117 height 37
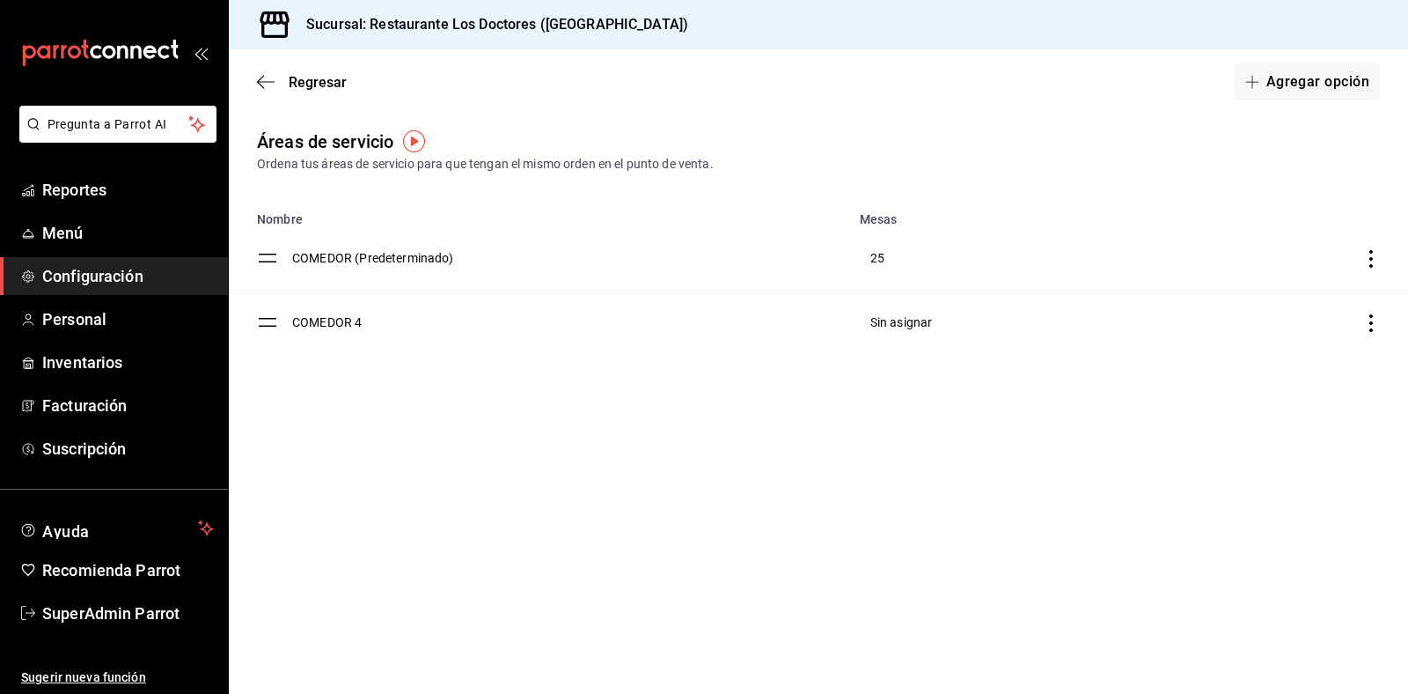
click at [1369, 326] on icon "discountsTable" at bounding box center [1372, 323] width 18 height 18
click at [1298, 366] on li "Eliminar" at bounding box center [1277, 368] width 208 height 49
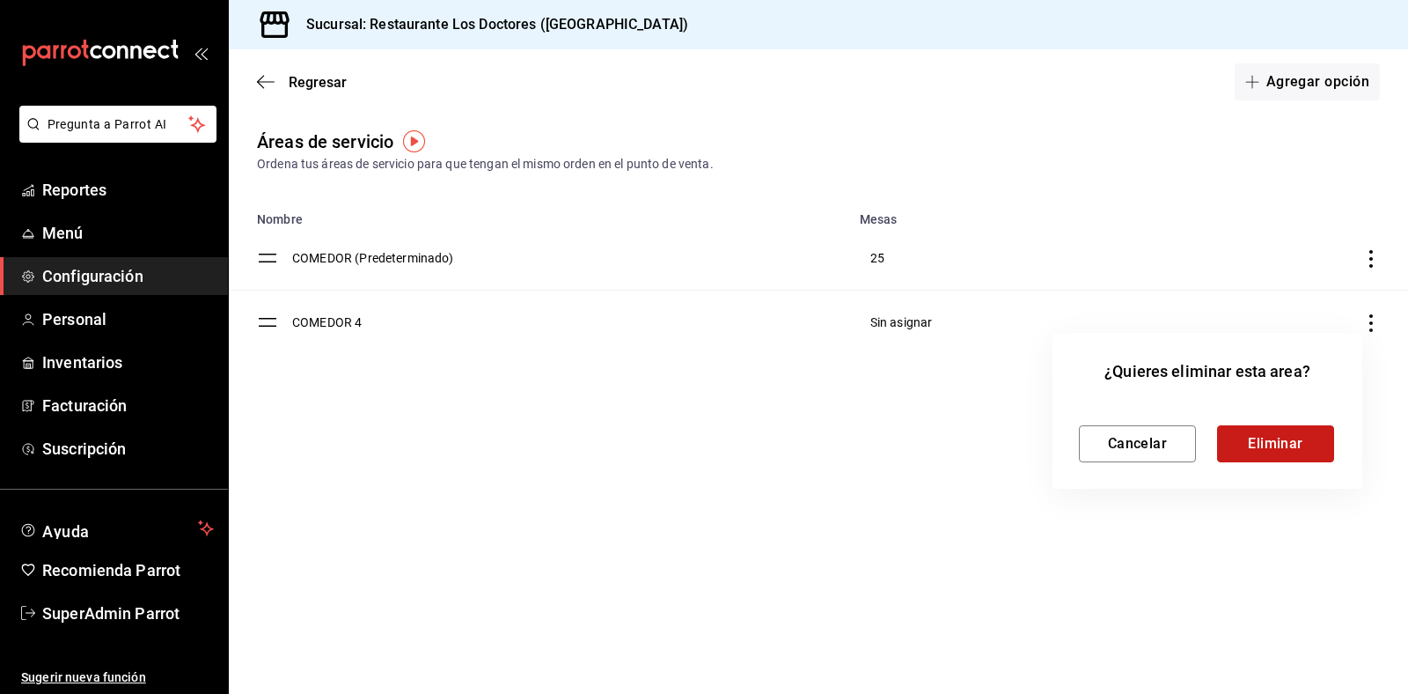
click at [1288, 451] on button "Eliminar" at bounding box center [1275, 443] width 117 height 37
